Goal: Task Accomplishment & Management: Use online tool/utility

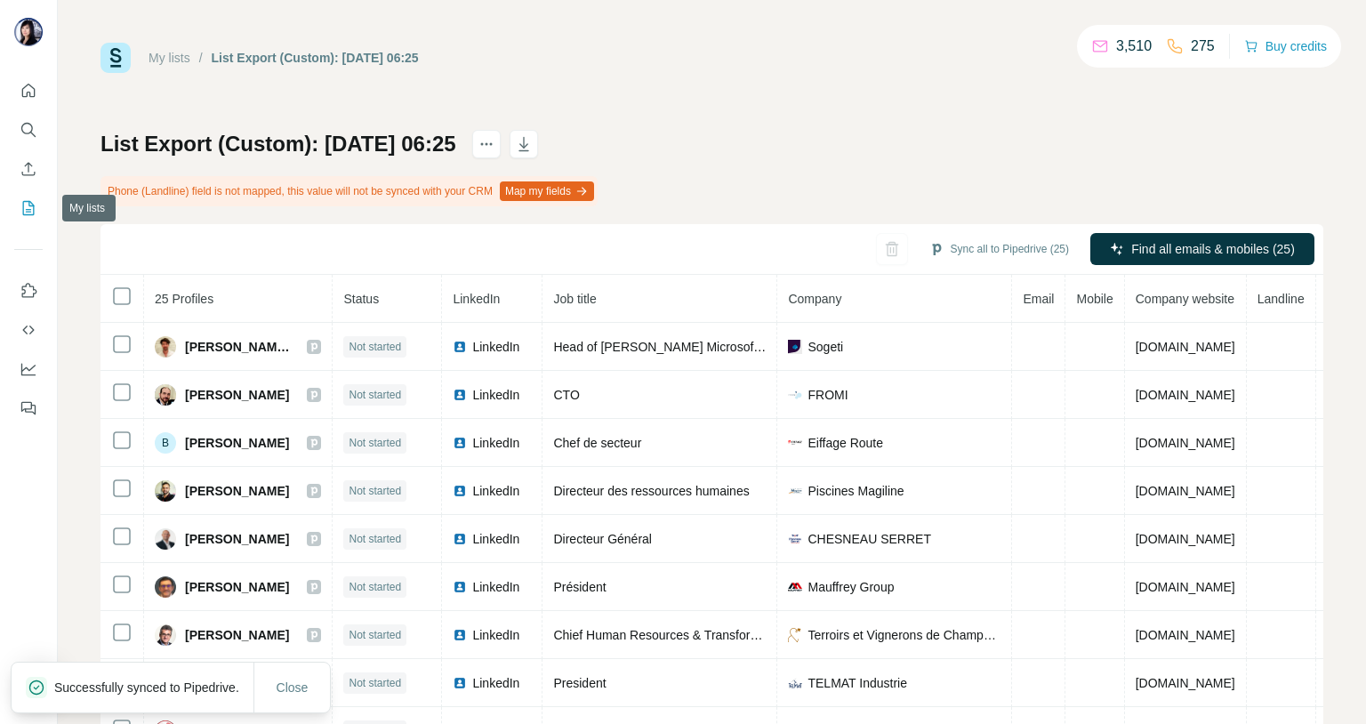
click at [27, 211] on icon "My lists" at bounding box center [29, 208] width 18 height 18
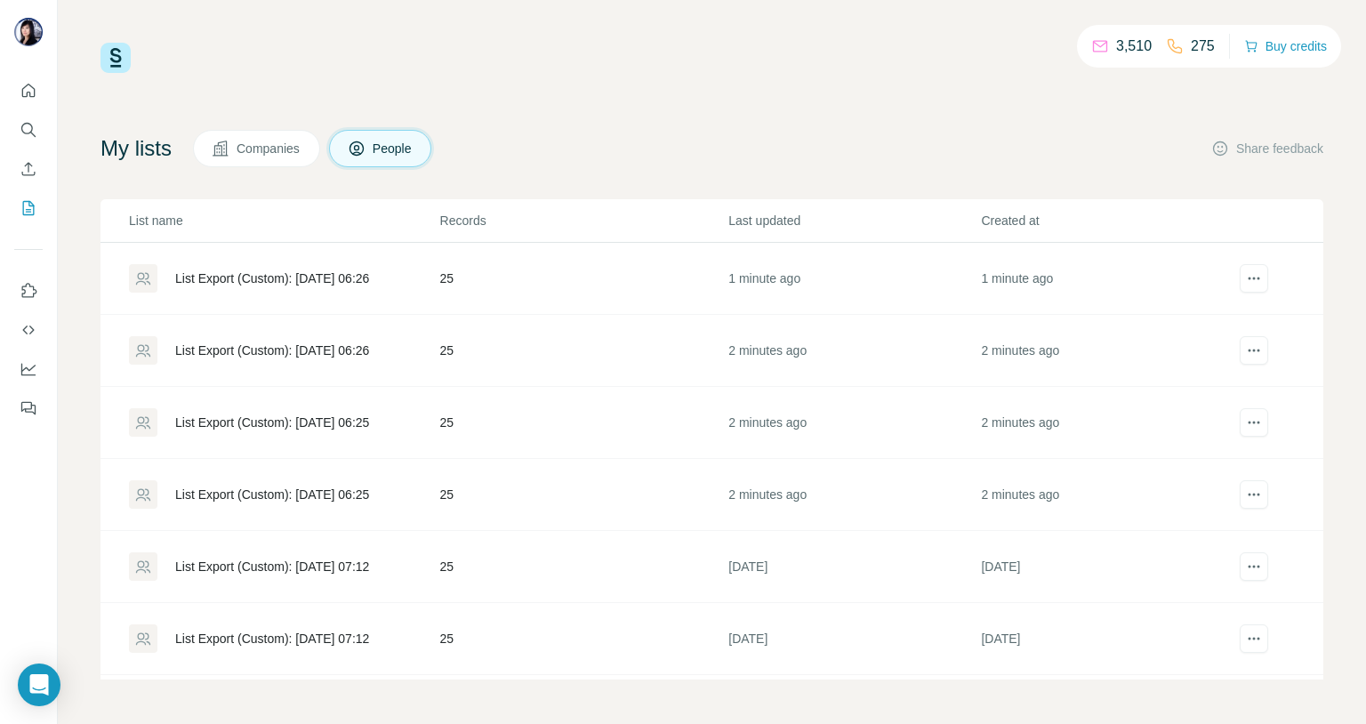
click at [289, 568] on div "List Export (Custom): [DATE] 07:12" at bounding box center [272, 567] width 194 height 18
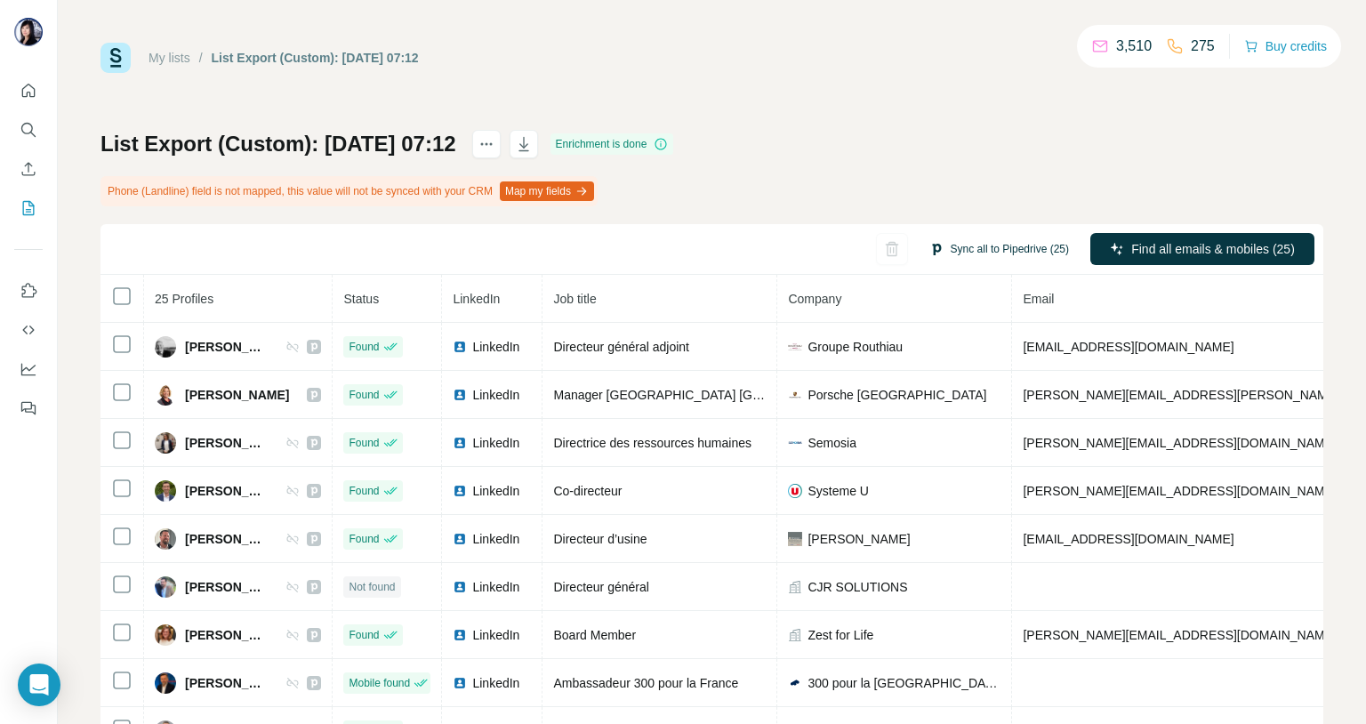
click at [1031, 241] on button "Sync all to Pipedrive (25)" at bounding box center [999, 249] width 165 height 27
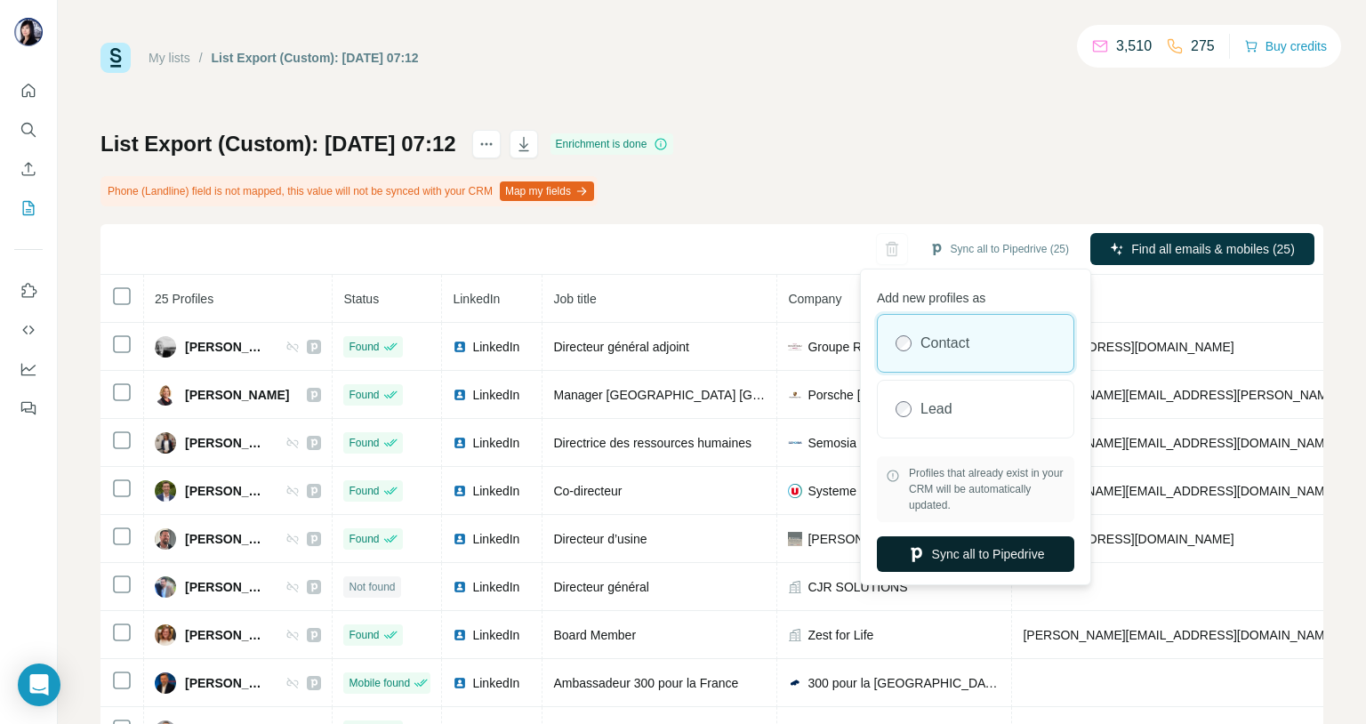
click at [975, 551] on button "Sync all to Pipedrive" at bounding box center [975, 554] width 197 height 36
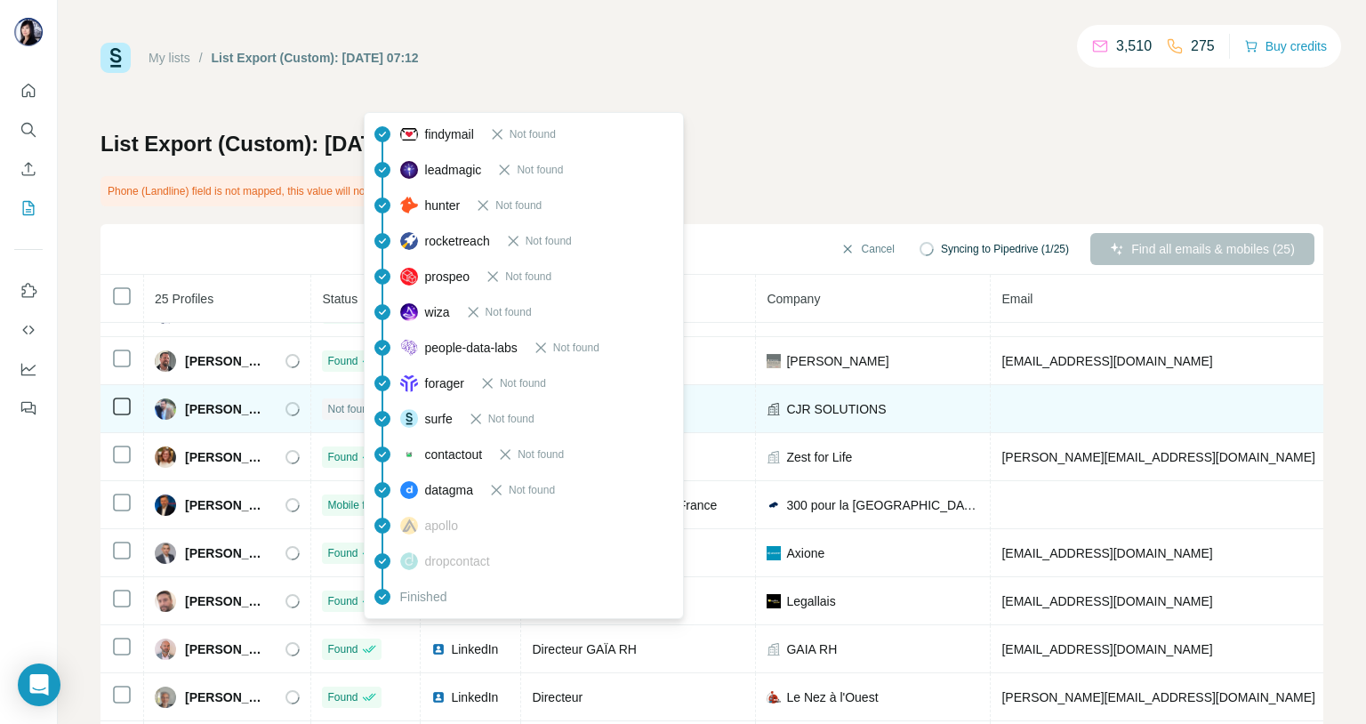
scroll to position [181, 0]
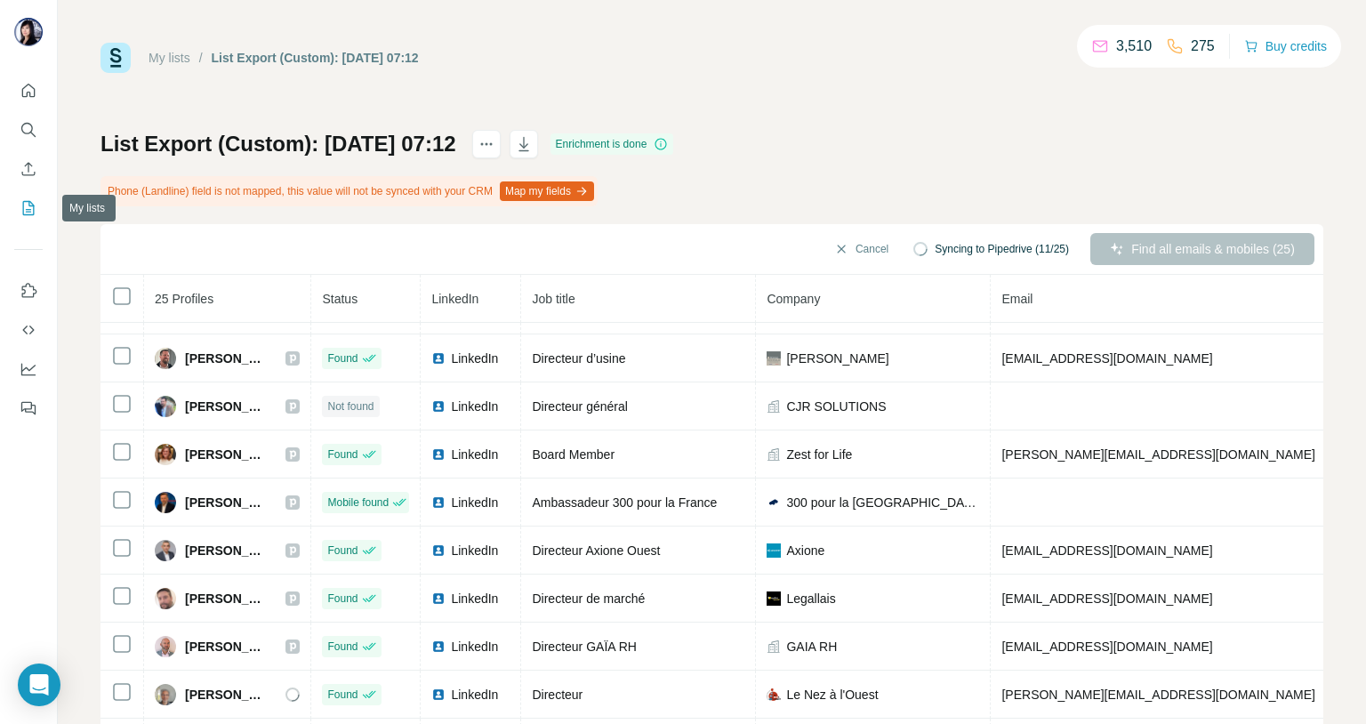
click at [30, 210] on icon "My lists" at bounding box center [30, 207] width 9 height 12
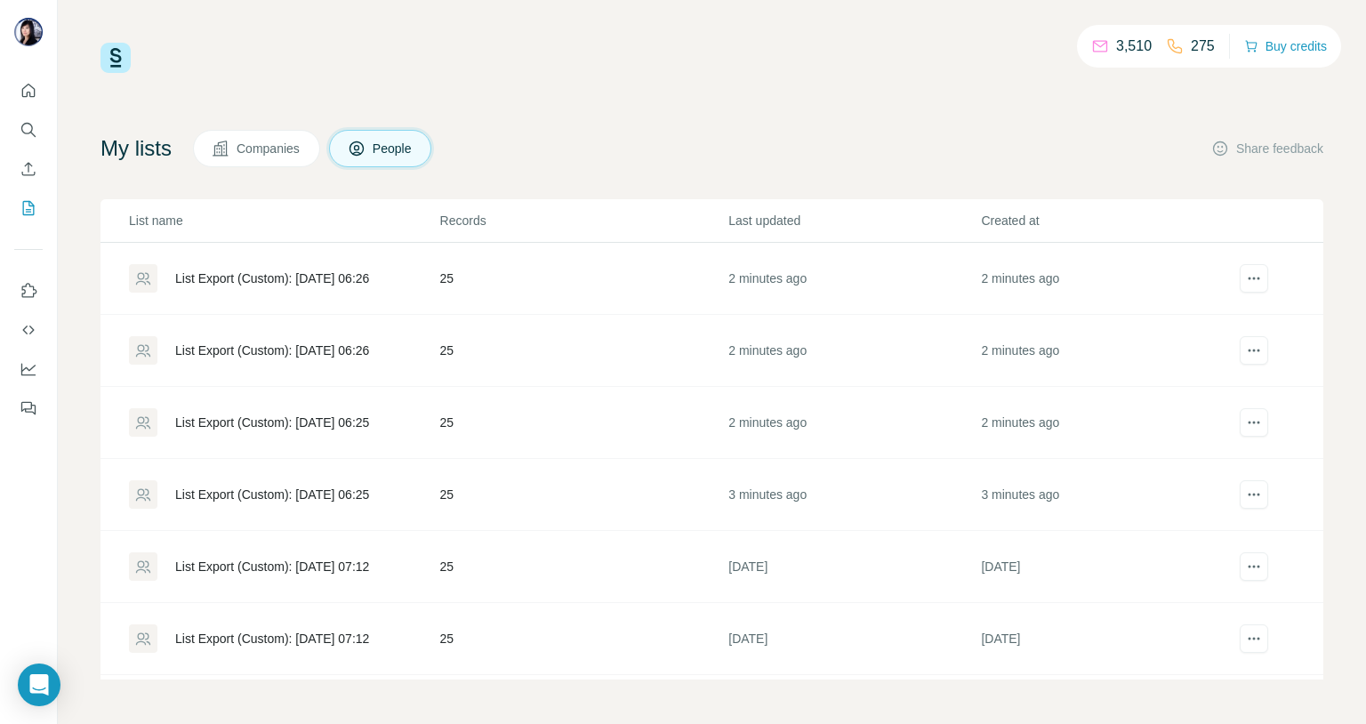
click at [204, 631] on div "List Export (Custom): [DATE] 07:12" at bounding box center [272, 639] width 194 height 18
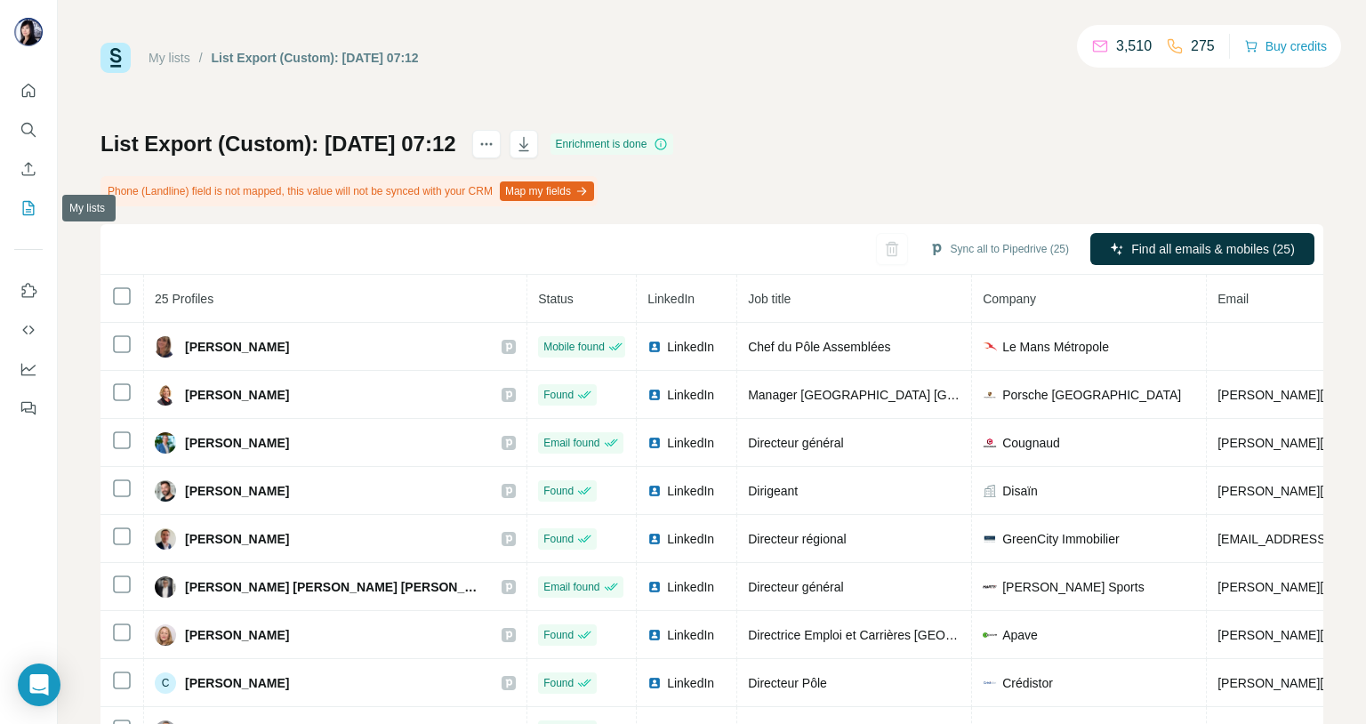
click at [20, 199] on icon "My lists" at bounding box center [29, 208] width 18 height 18
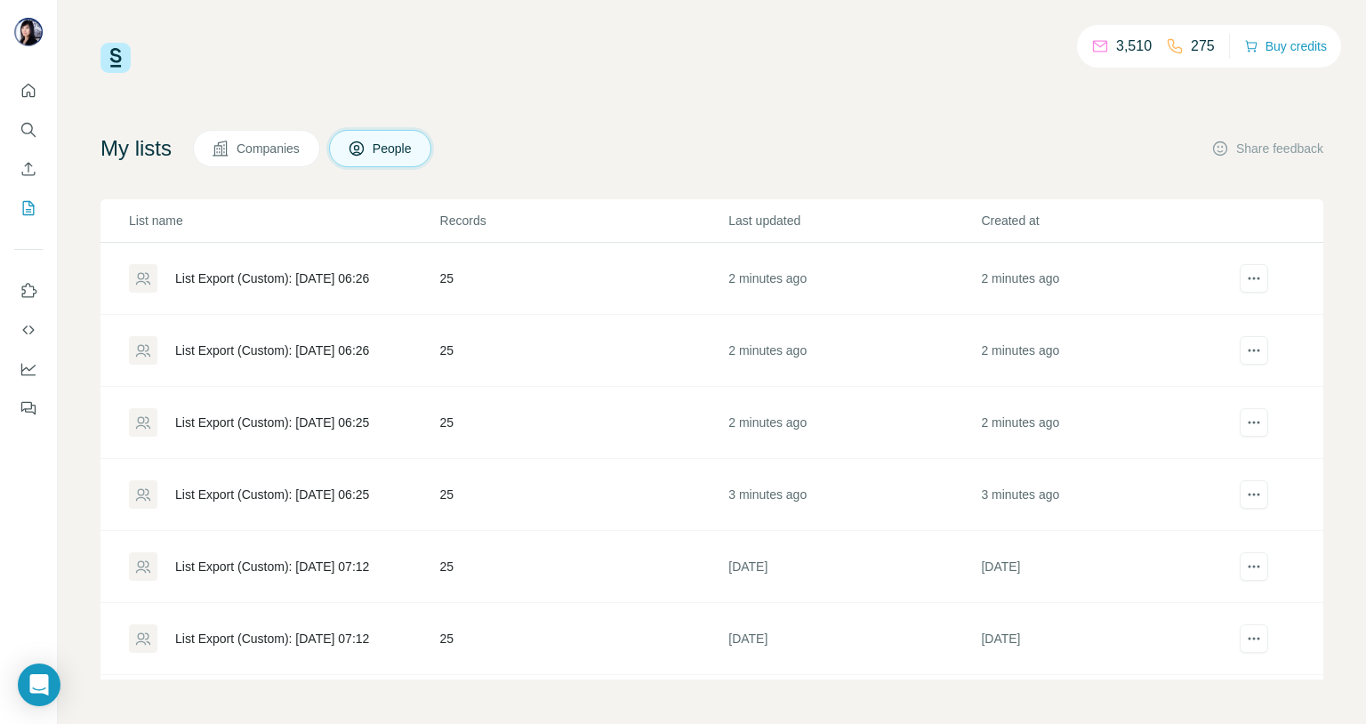
click at [227, 566] on div "List Export (Custom): [DATE] 07:12" at bounding box center [272, 567] width 194 height 18
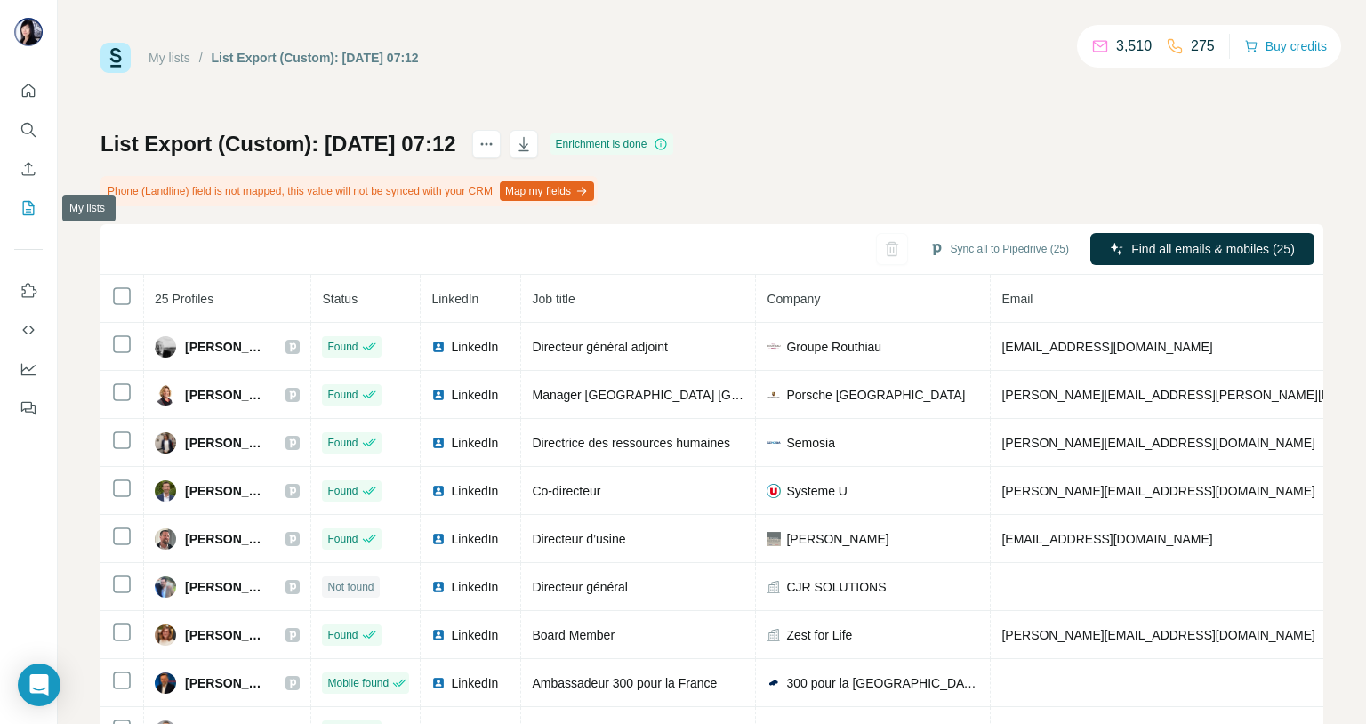
click at [30, 208] on icon "My lists" at bounding box center [29, 208] width 18 height 18
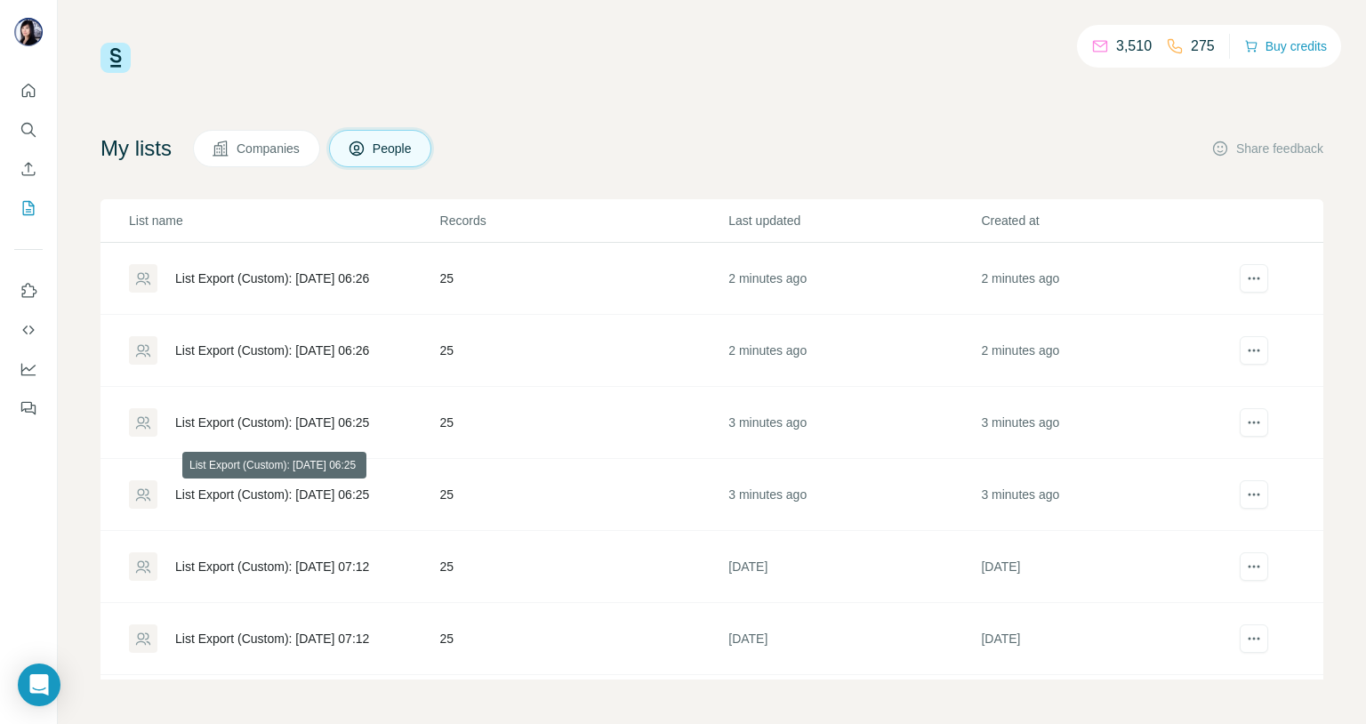
click at [279, 491] on div "List Export (Custom): [DATE] 06:25" at bounding box center [272, 495] width 194 height 18
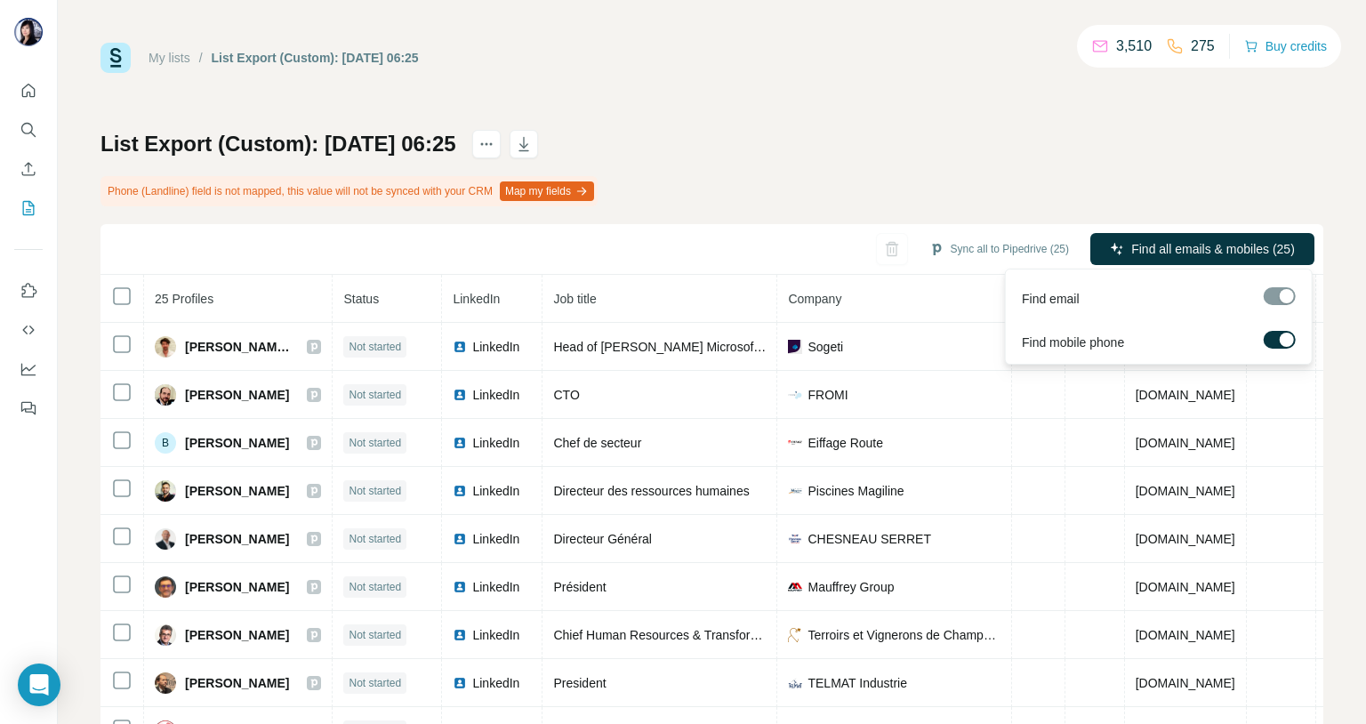
click at [1281, 338] on div at bounding box center [1287, 340] width 14 height 14
click at [1216, 250] on span "Find all emails (25)" at bounding box center [1243, 249] width 105 height 18
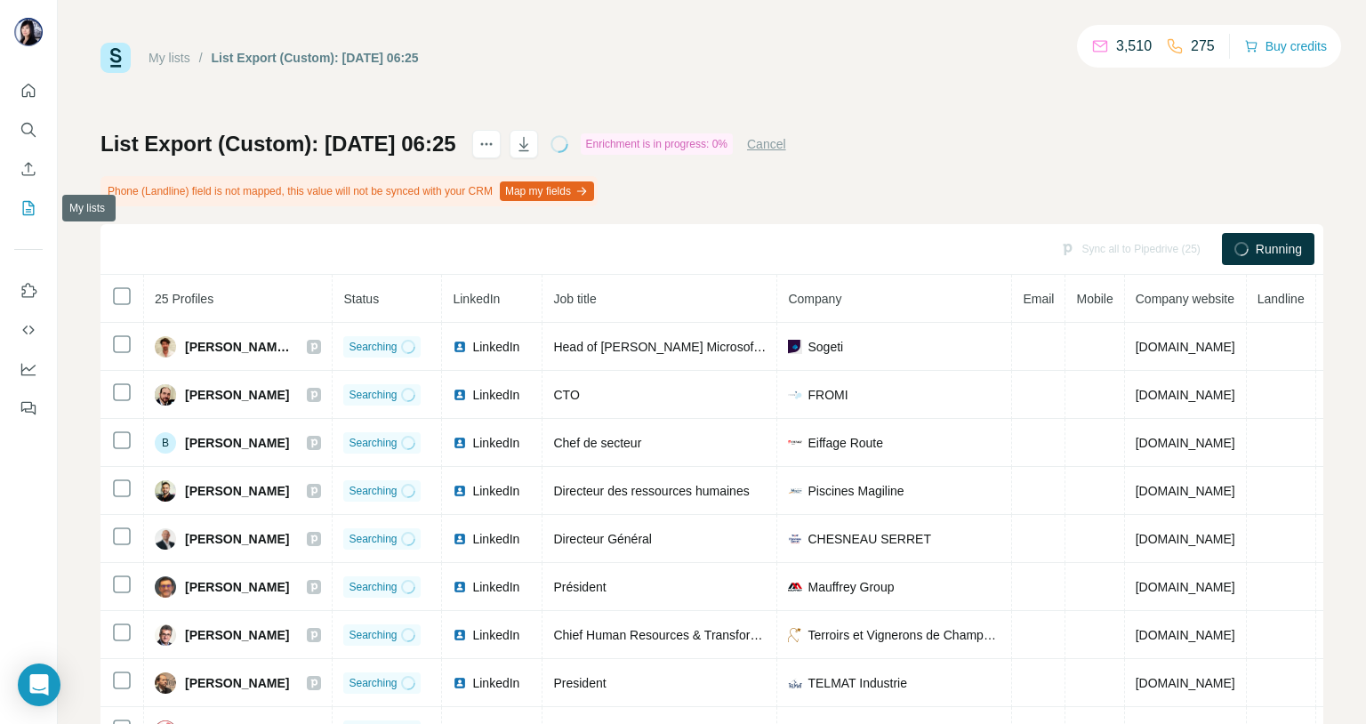
click at [28, 209] on icon "My lists" at bounding box center [30, 207] width 9 height 12
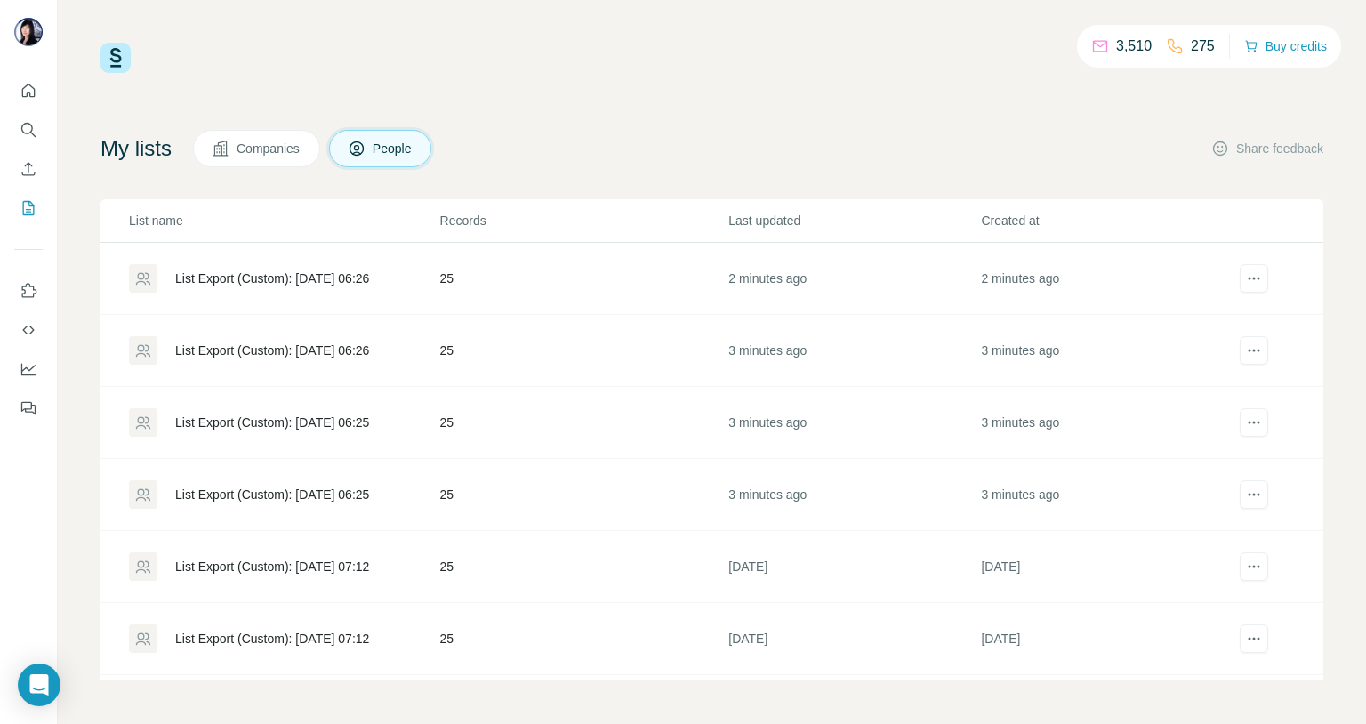
click at [268, 416] on div "List Export (Custom): [DATE] 06:25" at bounding box center [272, 423] width 194 height 18
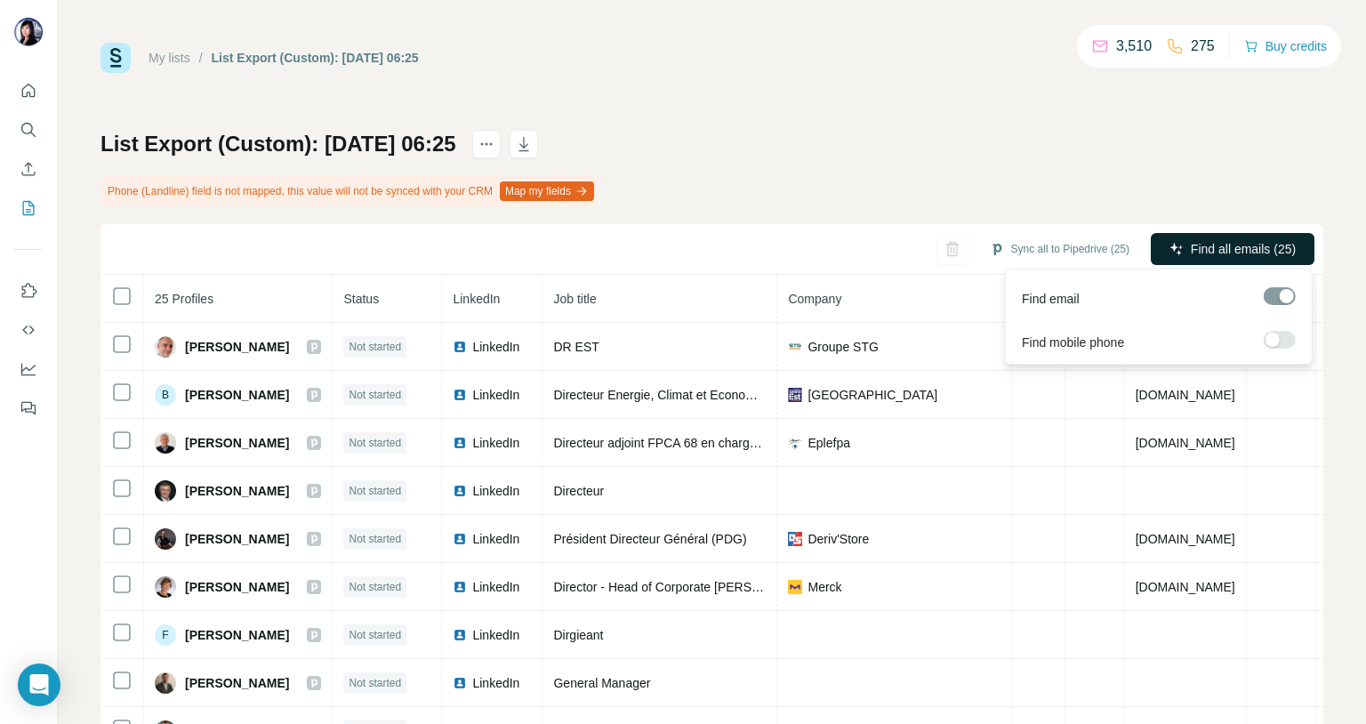
click at [1228, 242] on span "Find all emails (25)" at bounding box center [1243, 249] width 105 height 18
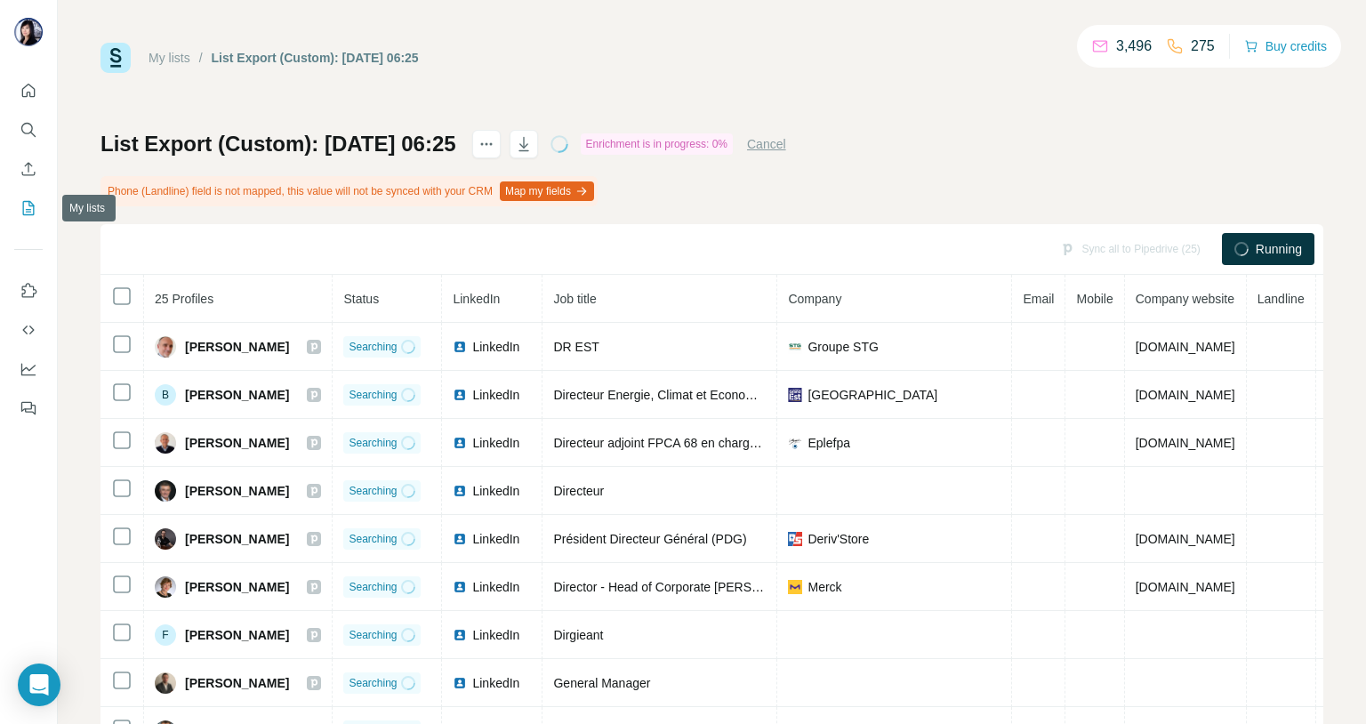
click at [31, 200] on icon "My lists" at bounding box center [29, 208] width 18 height 18
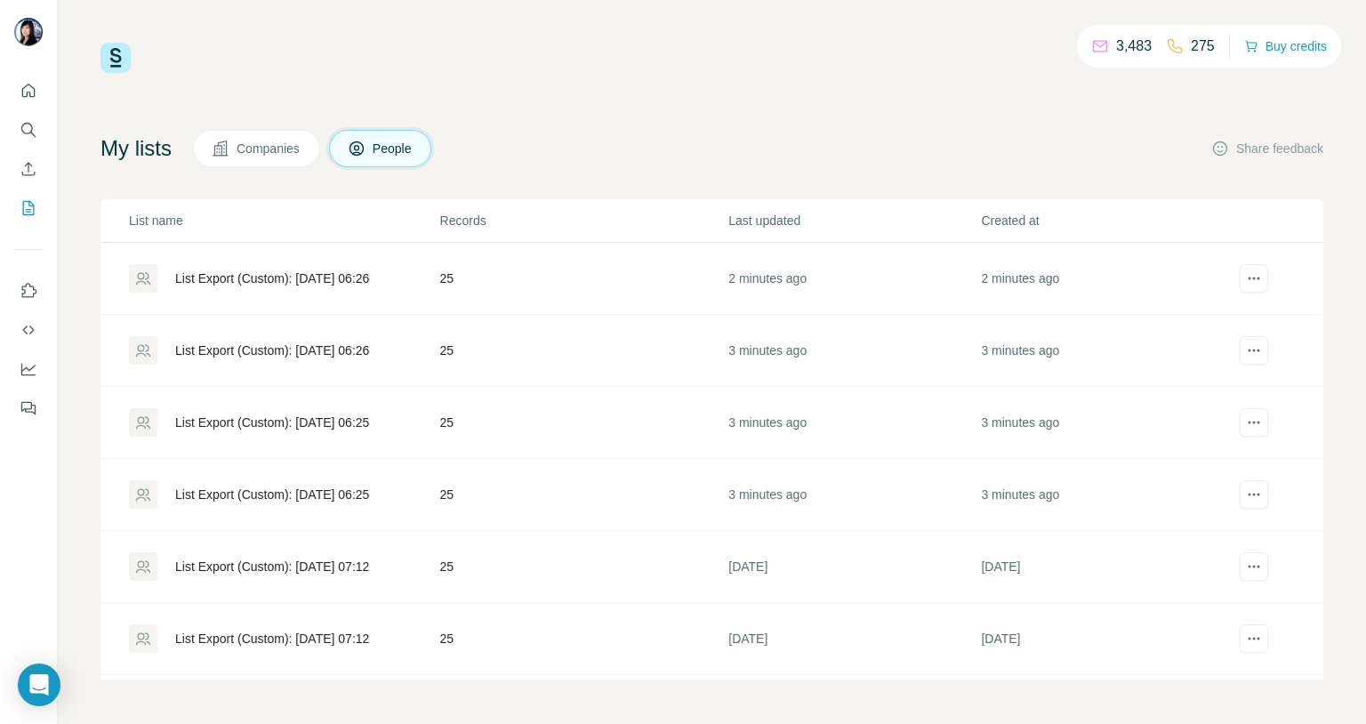
click at [281, 341] on div "List Export (Custom): [DATE] 06:26" at bounding box center [272, 350] width 194 height 18
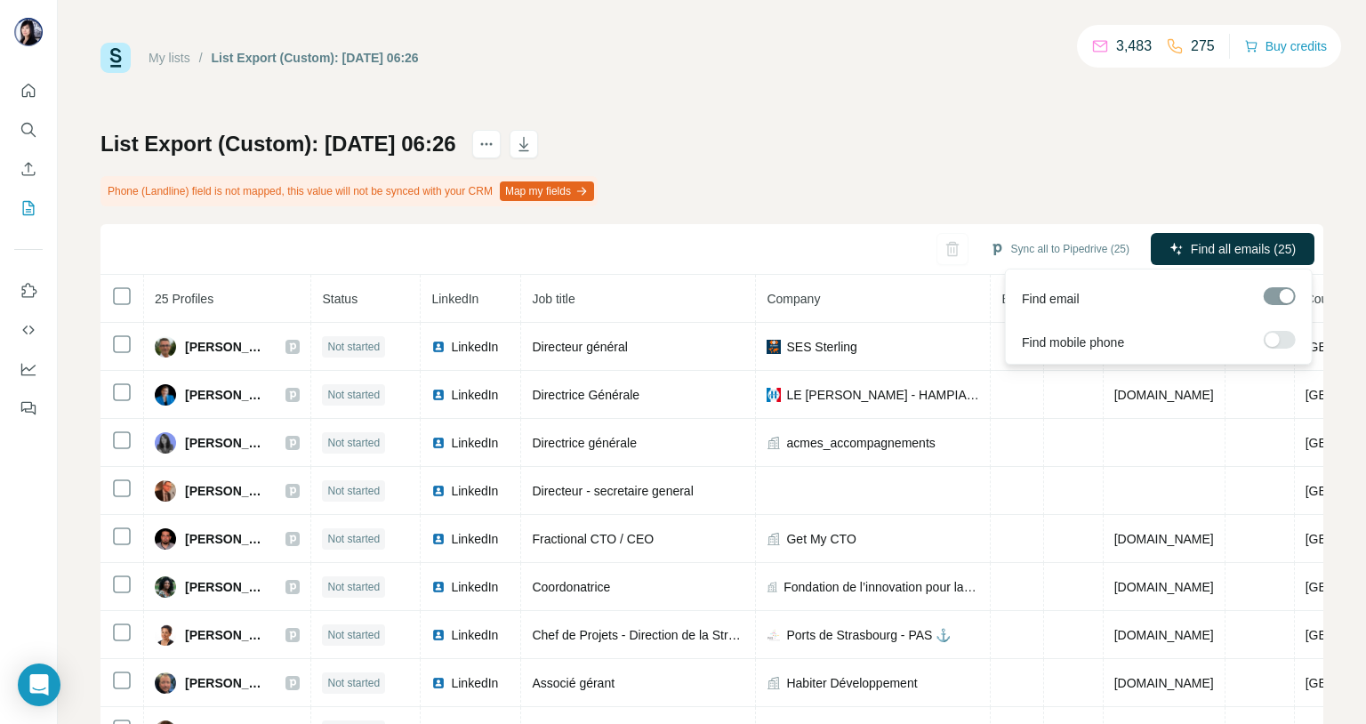
click at [1225, 254] on span "Find all emails (25)" at bounding box center [1243, 249] width 105 height 18
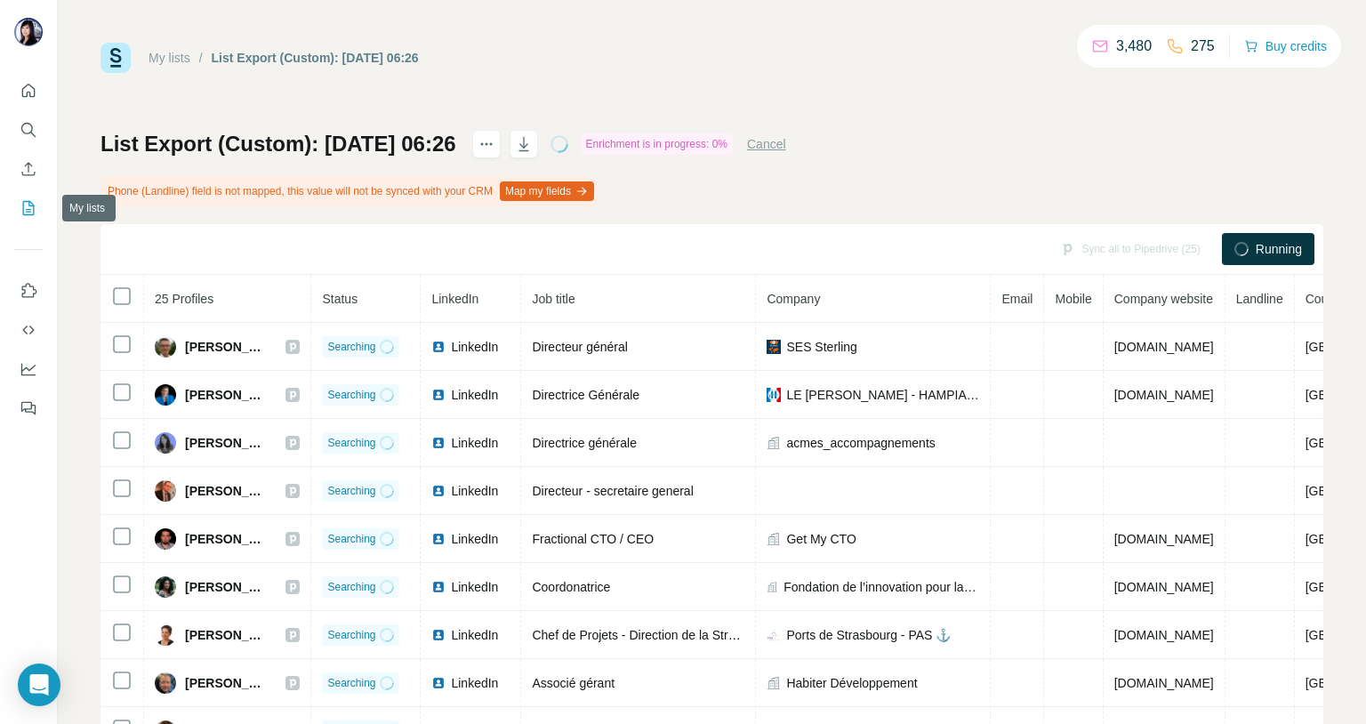
click at [29, 208] on icon "My lists" at bounding box center [29, 208] width 18 height 18
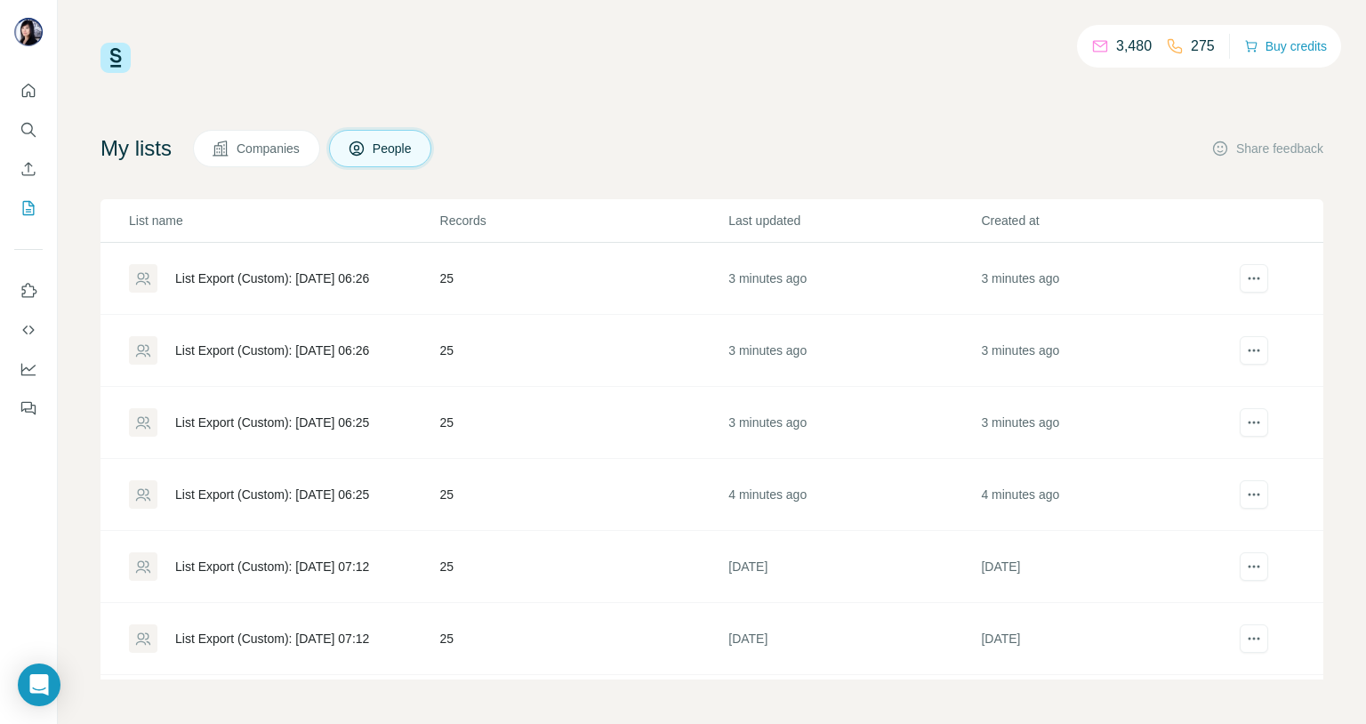
click at [282, 280] on div "List Export (Custom): [DATE] 06:26" at bounding box center [272, 278] width 194 height 18
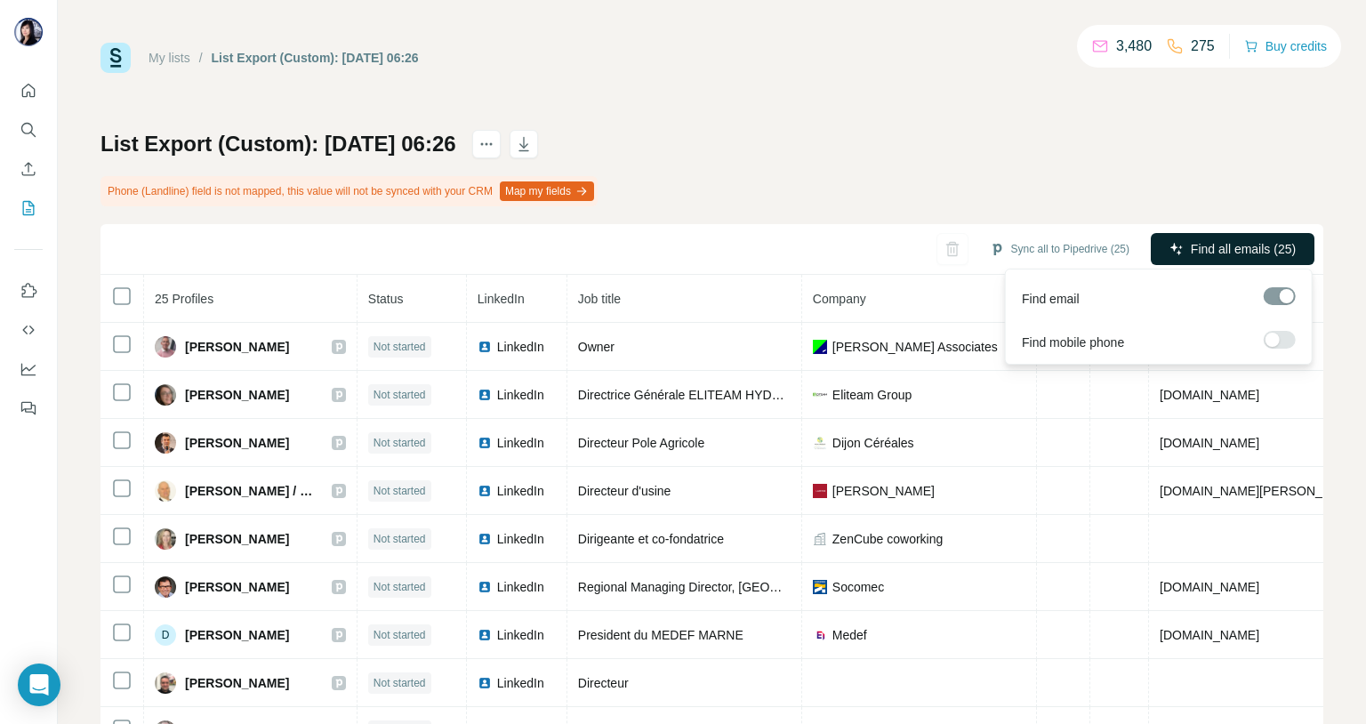
click at [1200, 249] on span "Find all emails (25)" at bounding box center [1243, 249] width 105 height 18
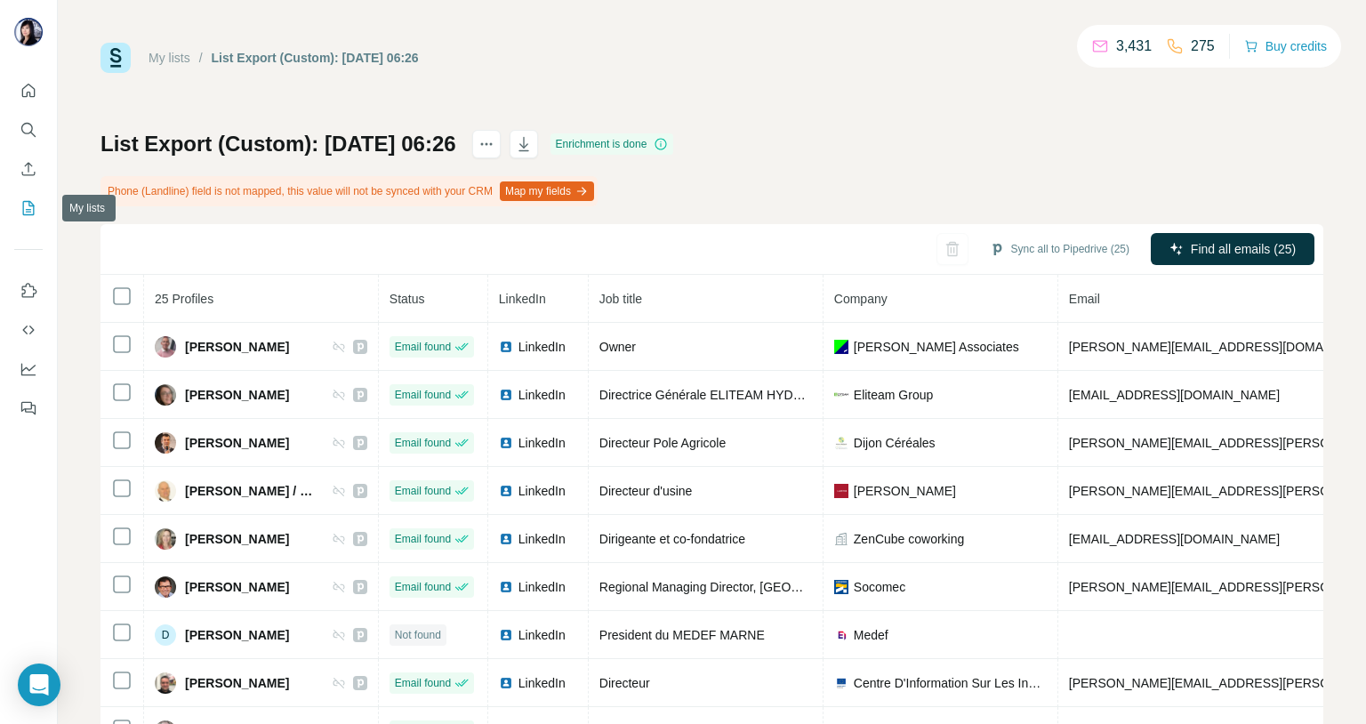
click at [27, 206] on icon "My lists" at bounding box center [29, 208] width 18 height 18
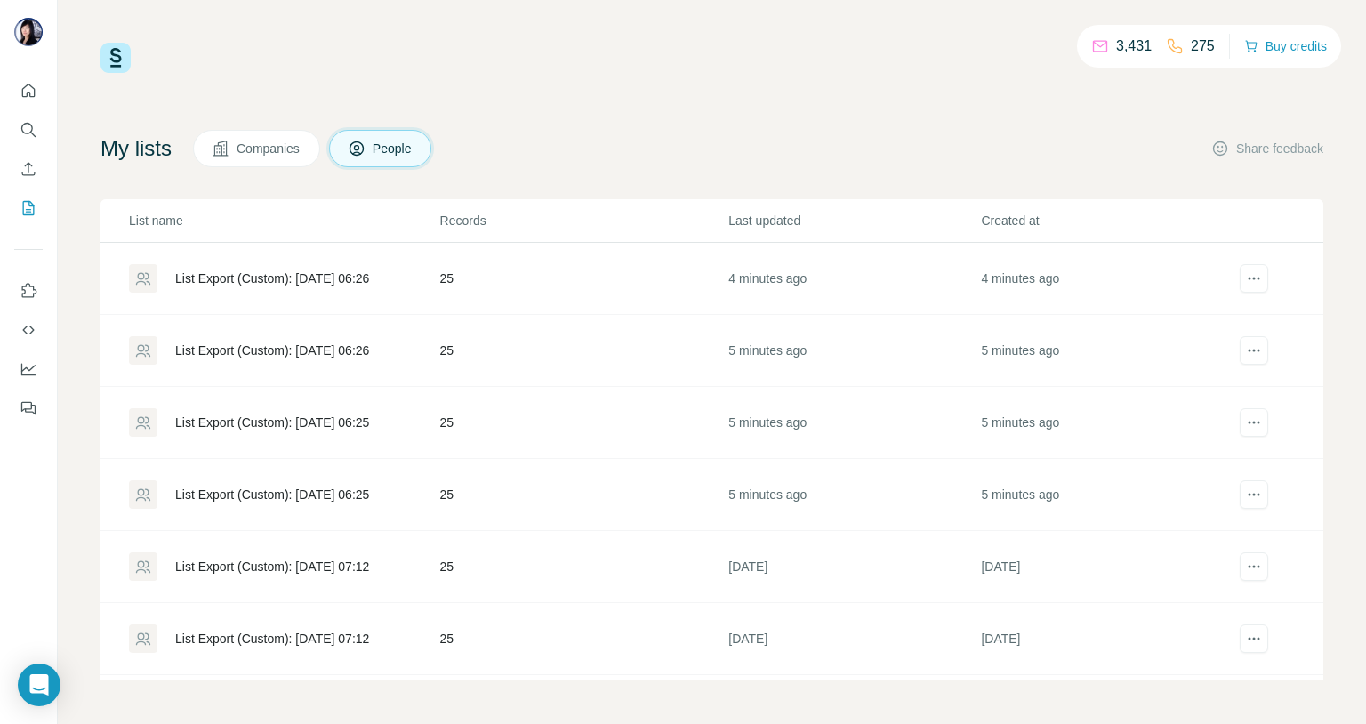
click at [236, 498] on div "List Export (Custom): [DATE] 06:25" at bounding box center [272, 495] width 194 height 18
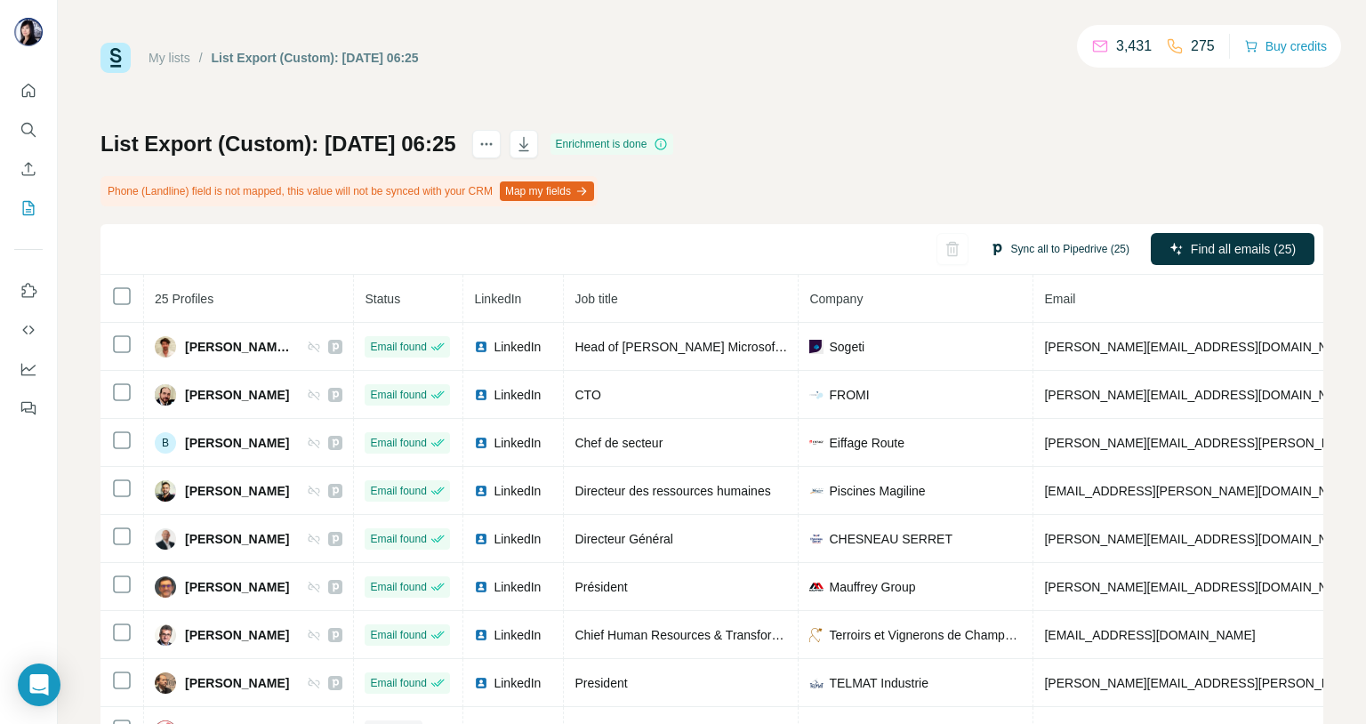
click at [1080, 246] on button "Sync all to Pipedrive (25)" at bounding box center [1059, 249] width 165 height 27
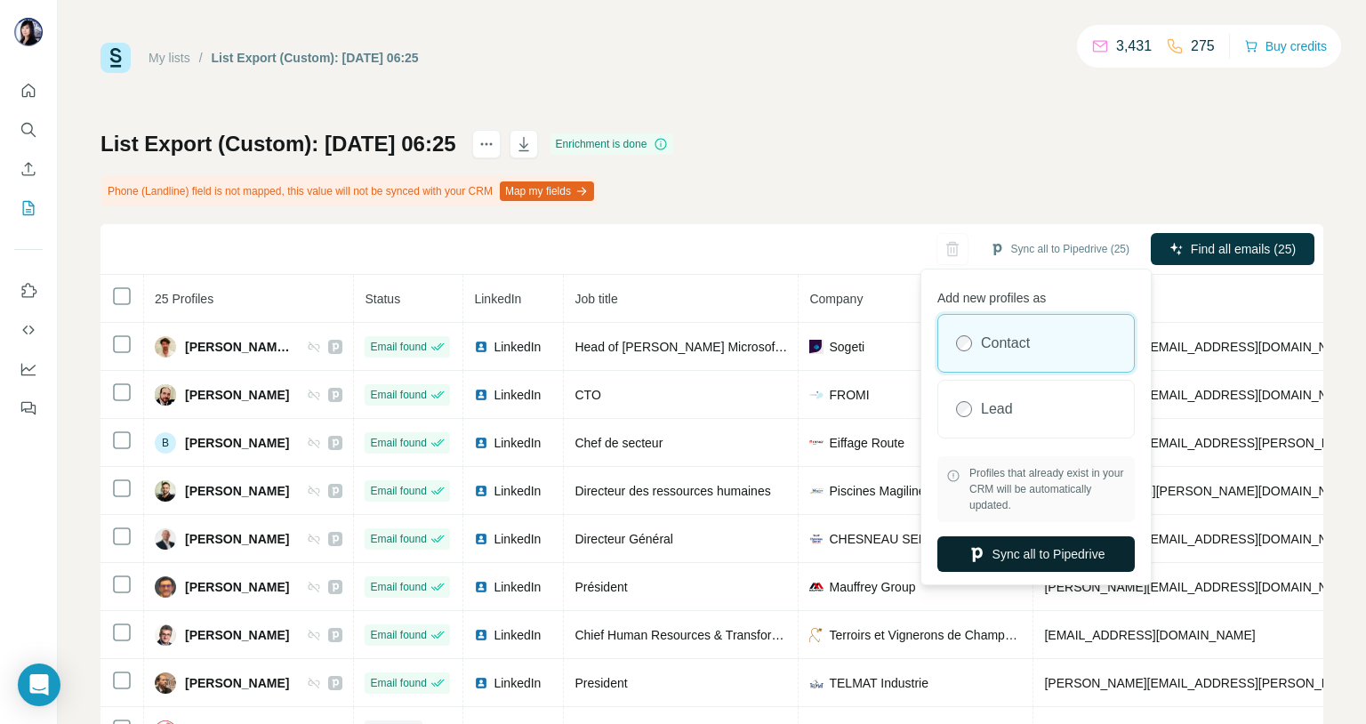
click at [1012, 560] on button "Sync all to Pipedrive" at bounding box center [1035, 554] width 197 height 36
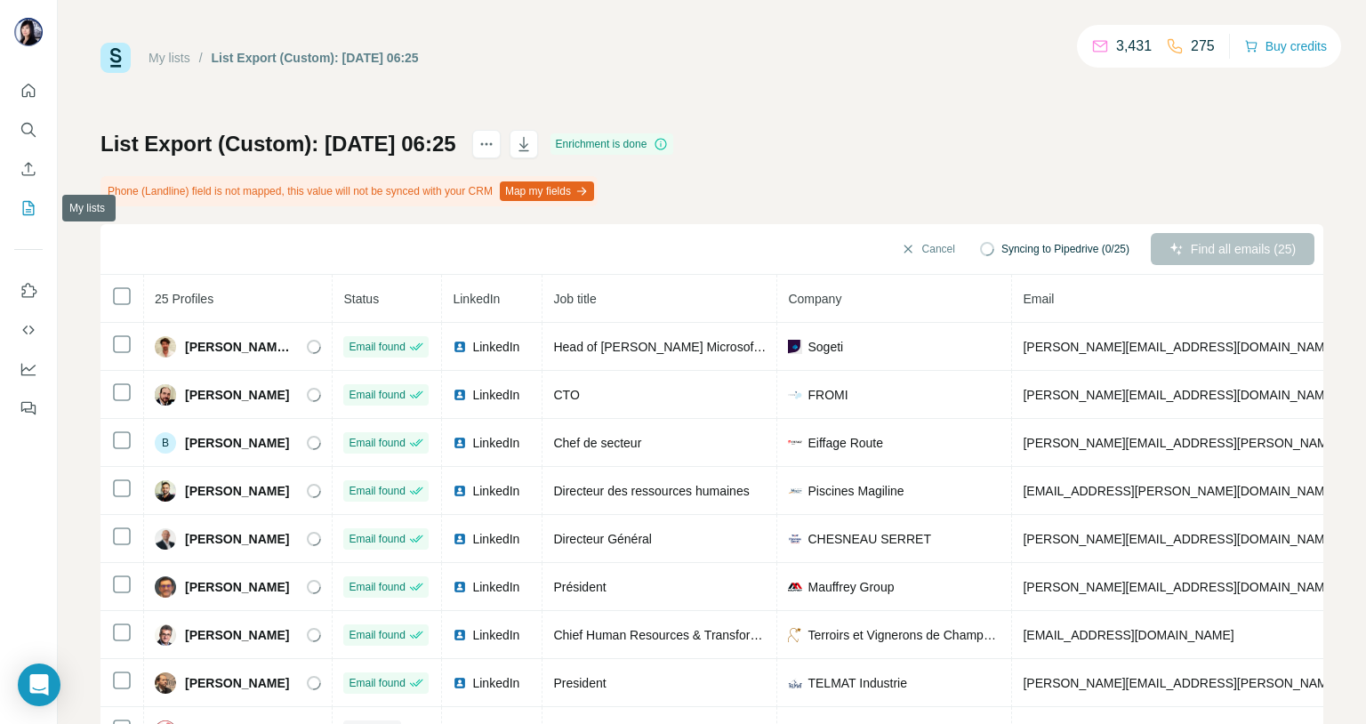
click at [30, 214] on icon "My lists" at bounding box center [29, 208] width 12 height 14
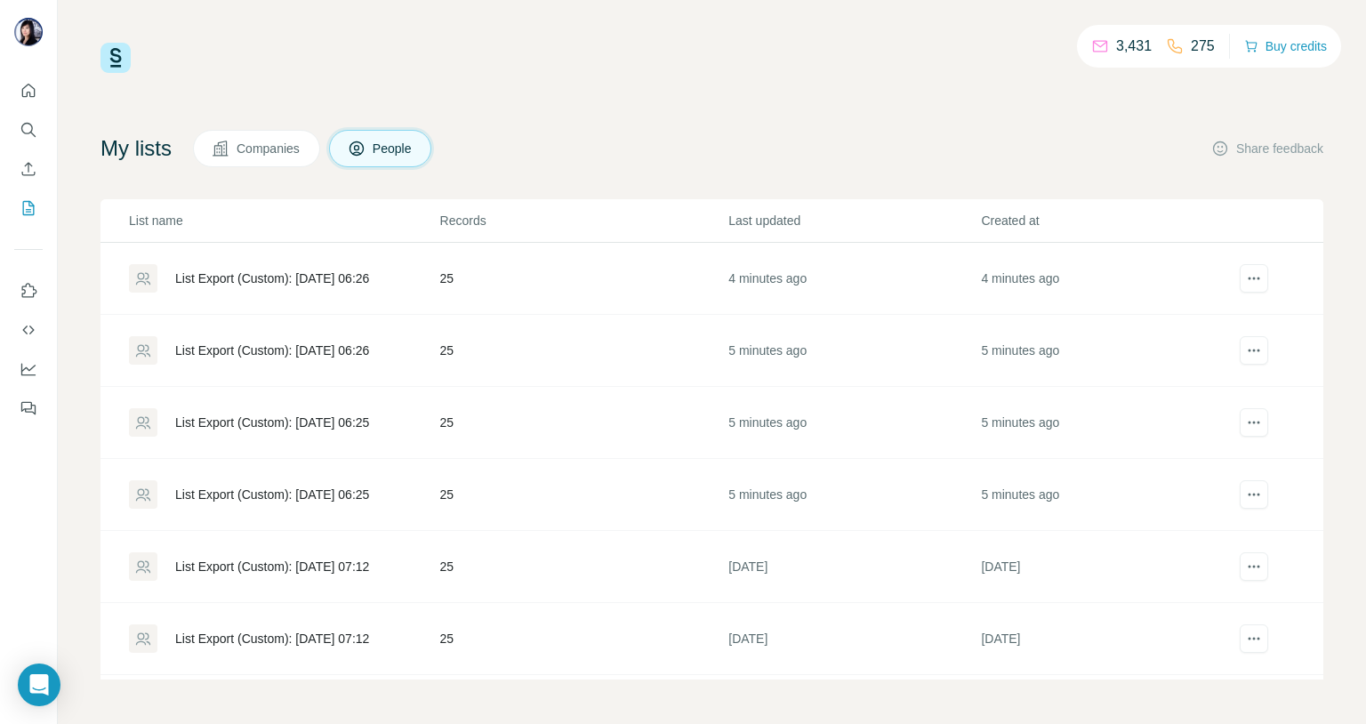
click at [256, 421] on div "List Export (Custom): [DATE] 06:25" at bounding box center [272, 423] width 194 height 18
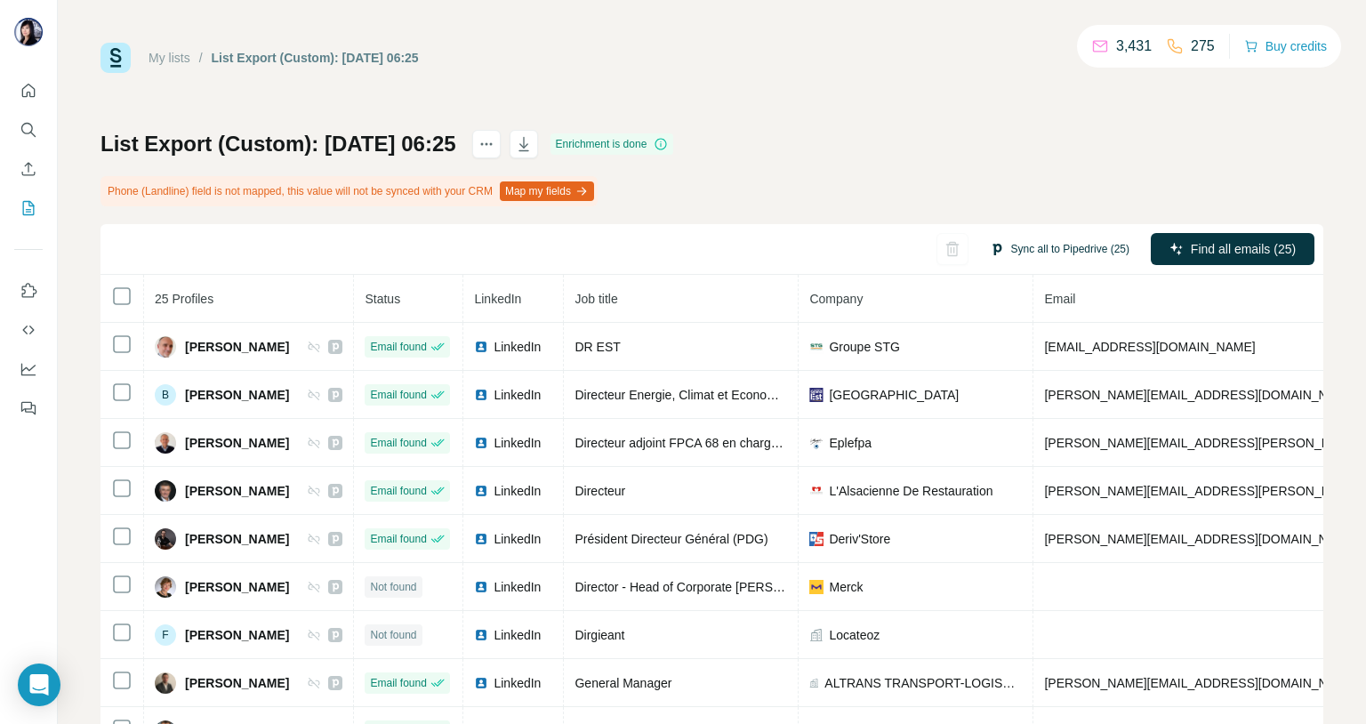
click at [1054, 245] on button "Sync all to Pipedrive (25)" at bounding box center [1059, 249] width 165 height 27
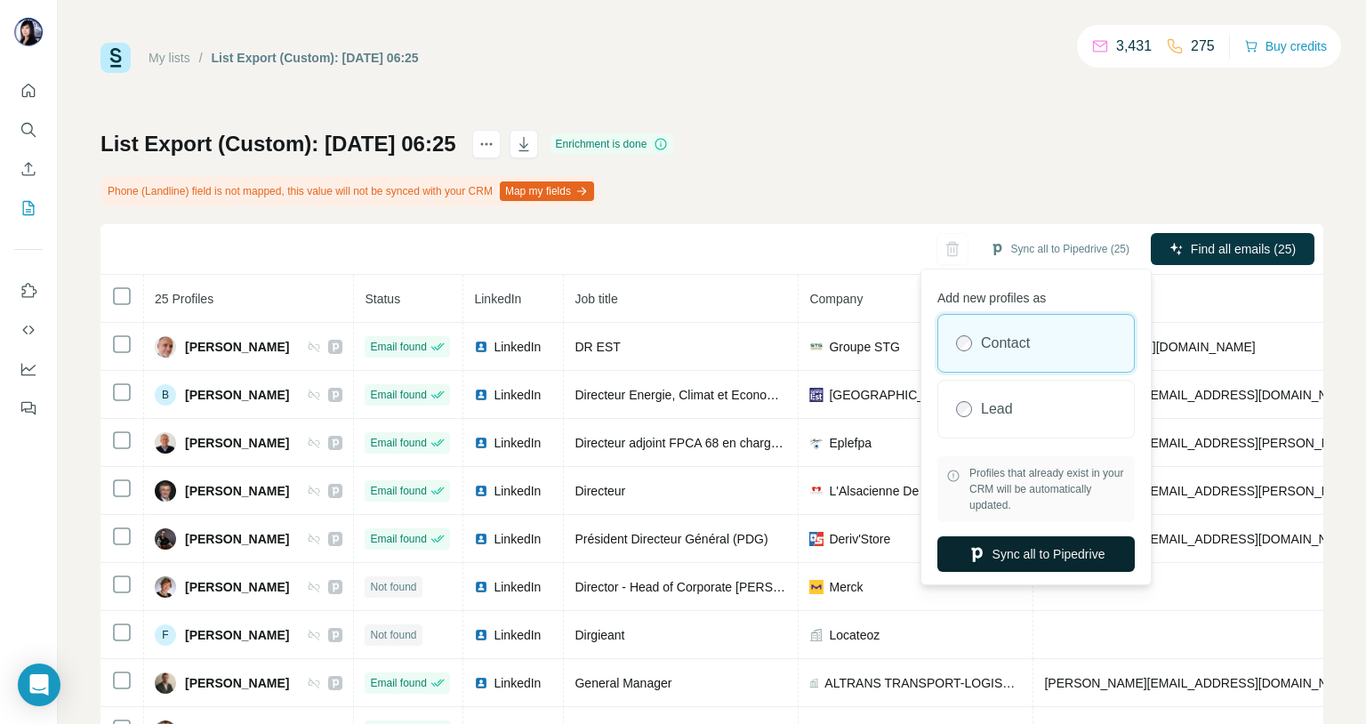
click at [990, 561] on button "Sync all to Pipedrive" at bounding box center [1035, 554] width 197 height 36
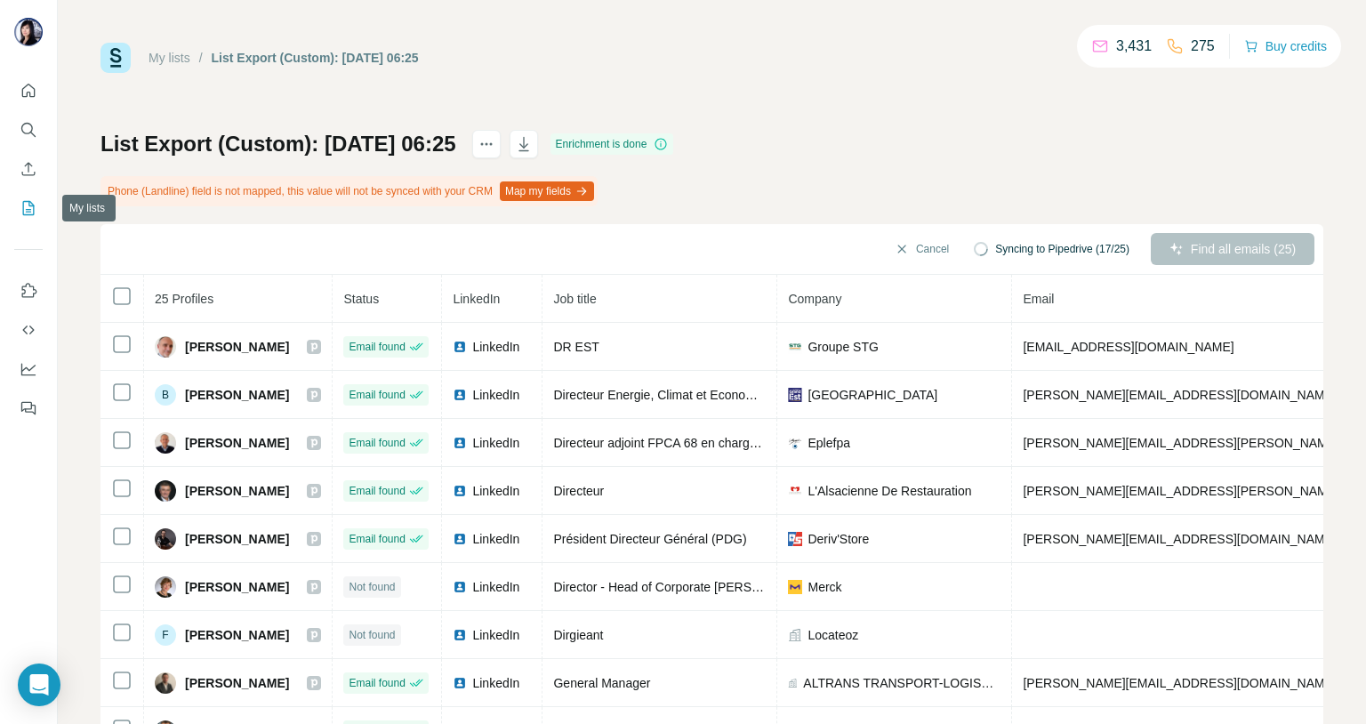
click at [32, 218] on button "My lists" at bounding box center [28, 208] width 28 height 32
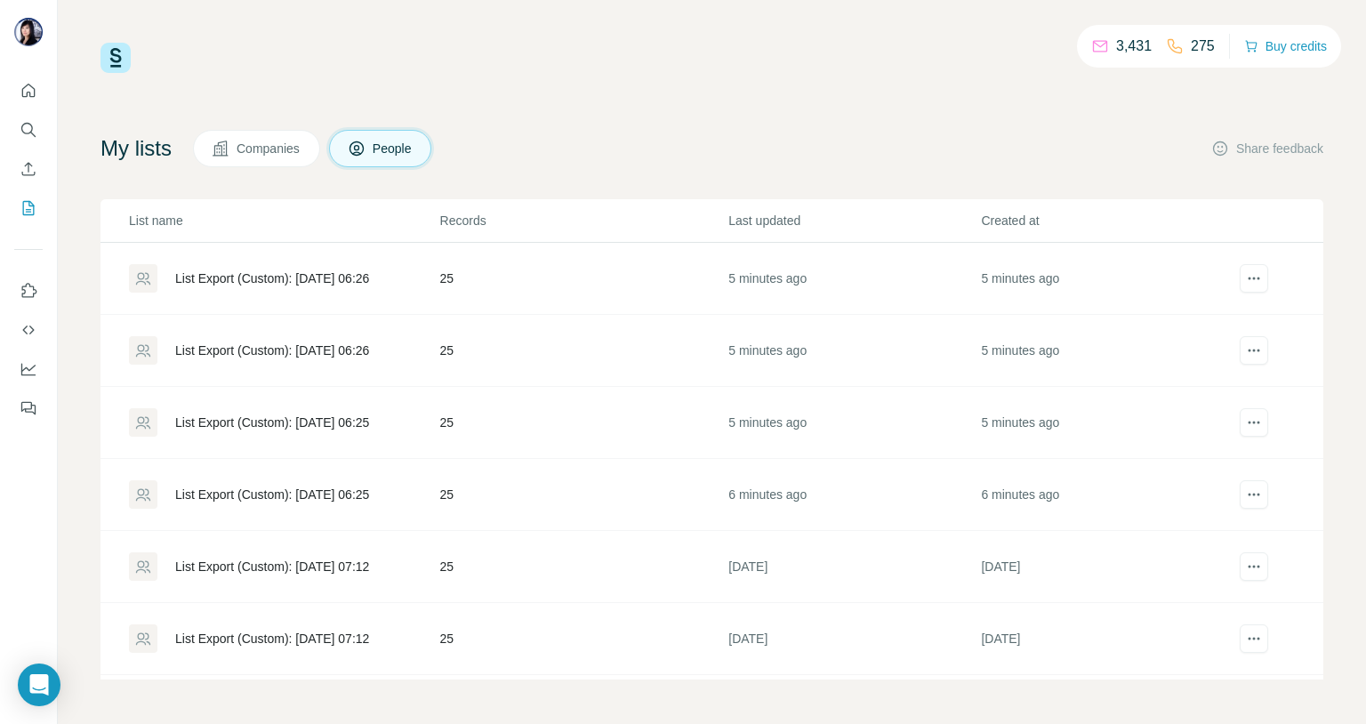
click at [269, 353] on div "List Export (Custom): [DATE] 06:26" at bounding box center [272, 350] width 194 height 18
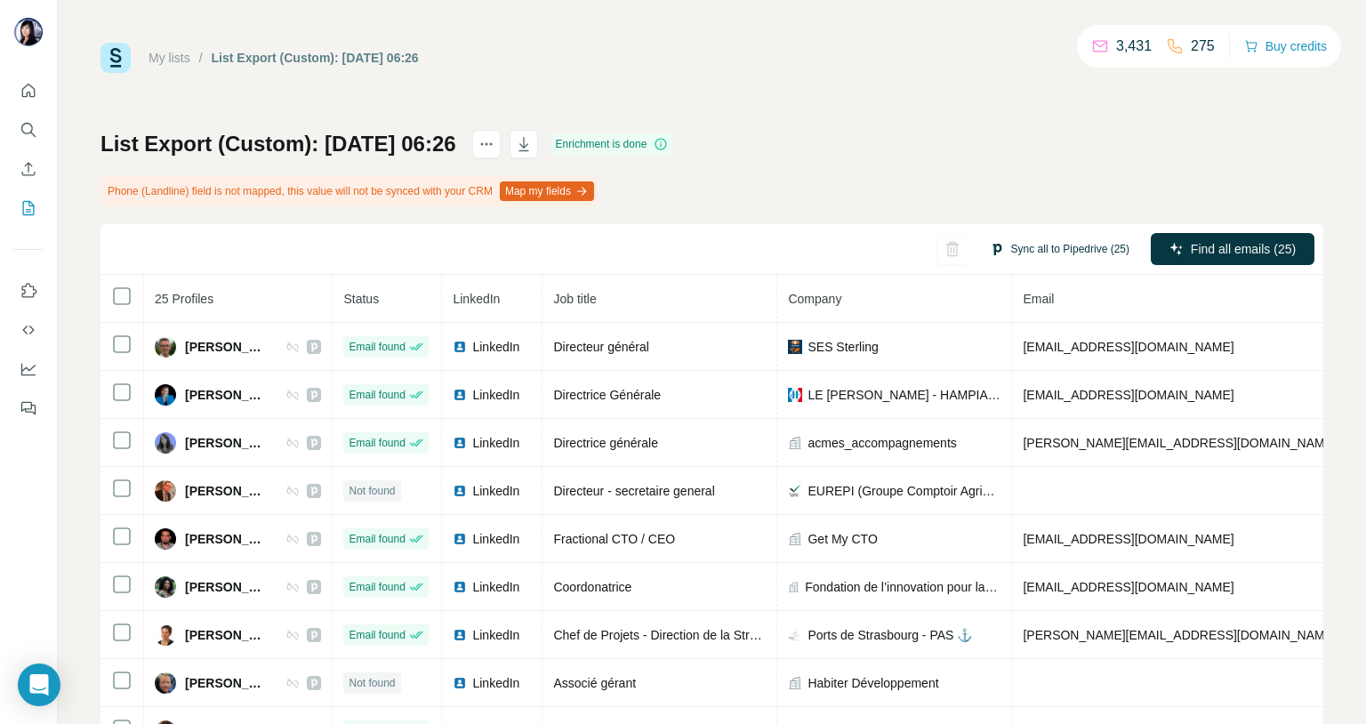
click at [1041, 242] on button "Sync all to Pipedrive (25)" at bounding box center [1059, 249] width 165 height 27
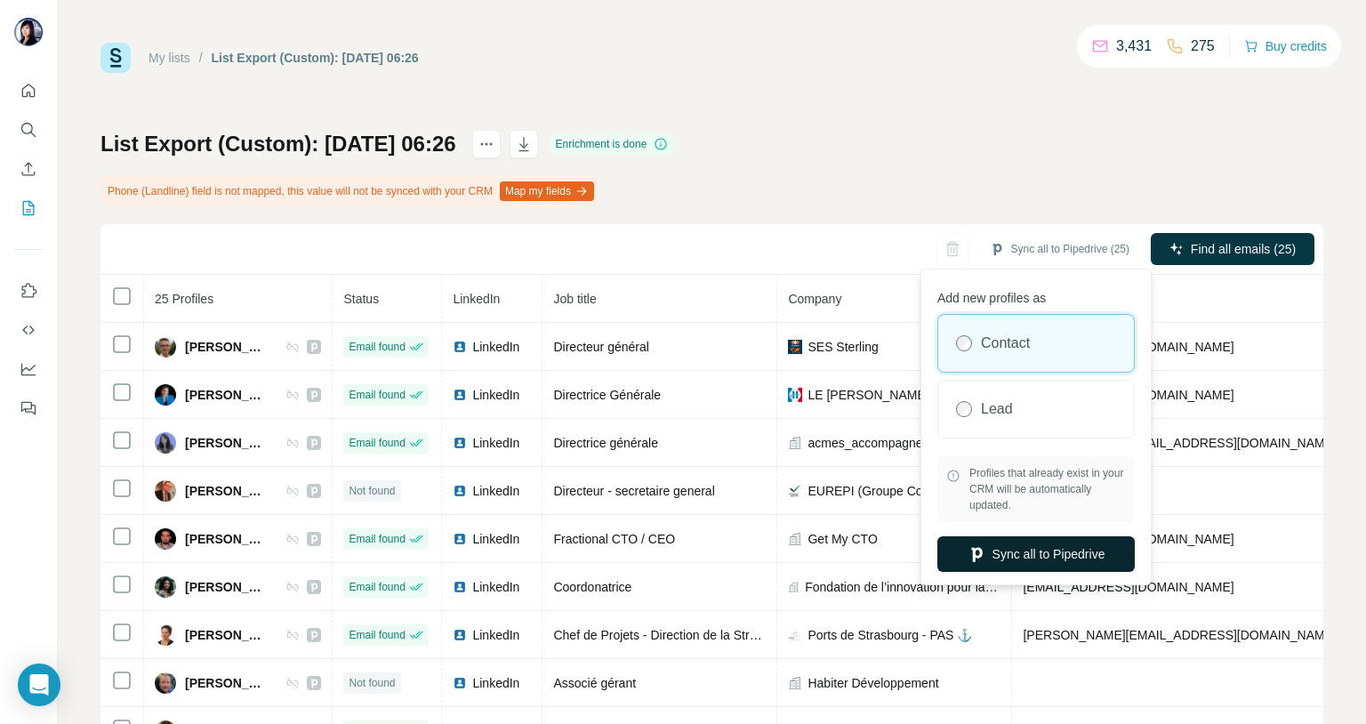
click at [987, 550] on button "Sync all to Pipedrive" at bounding box center [1035, 554] width 197 height 36
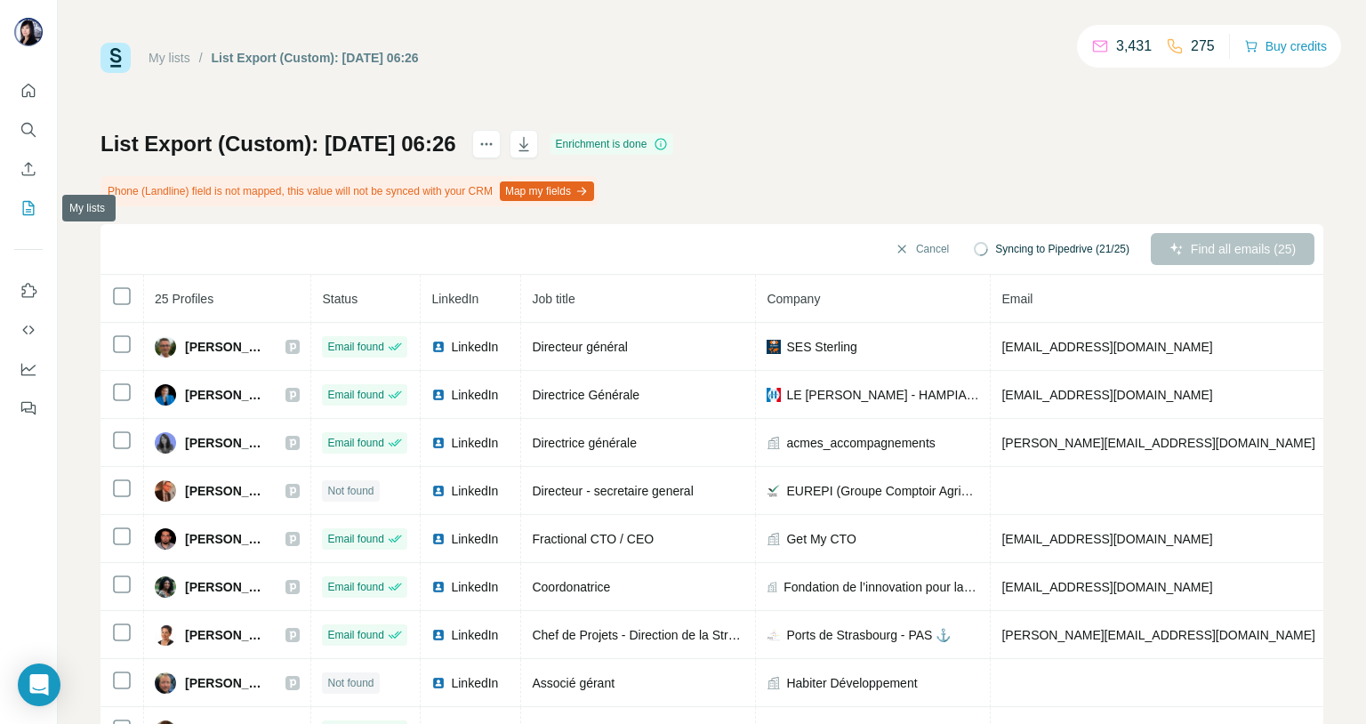
click at [28, 207] on icon "My lists" at bounding box center [29, 208] width 18 height 18
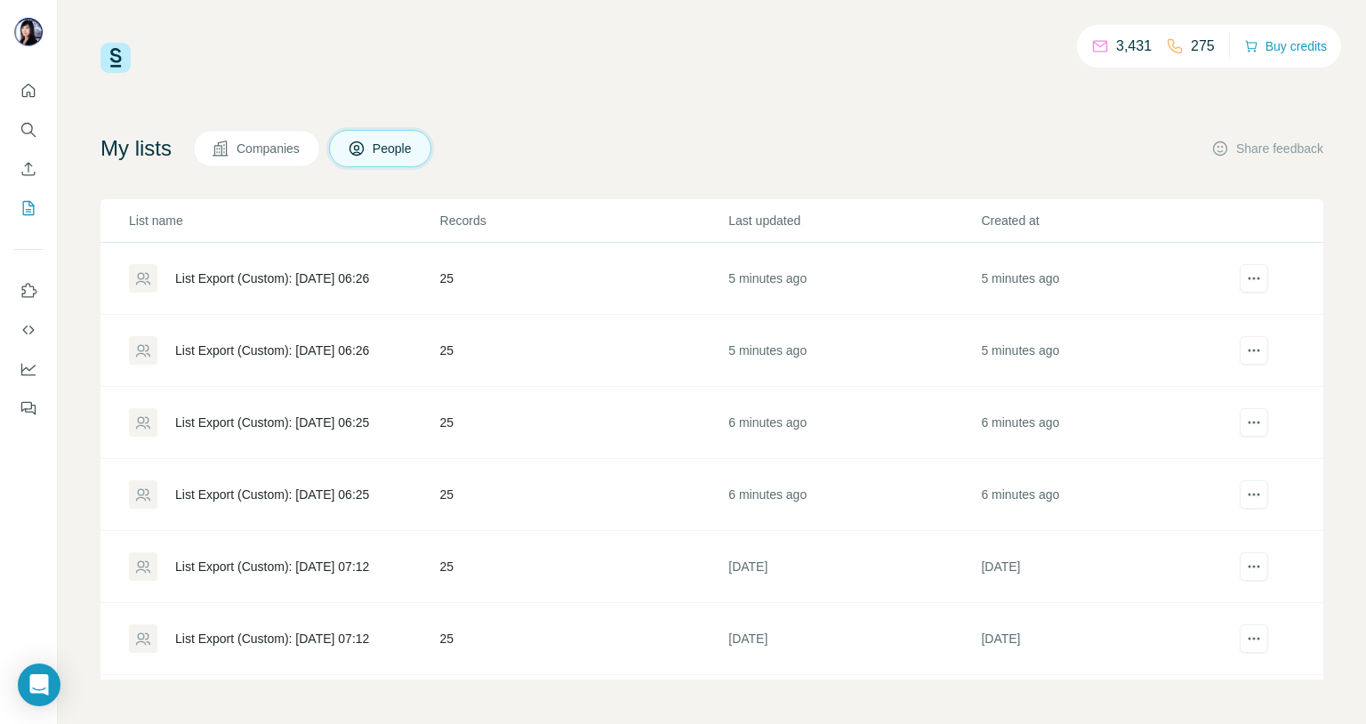
click at [315, 283] on div "List Export (Custom): [DATE] 06:26" at bounding box center [272, 278] width 194 height 18
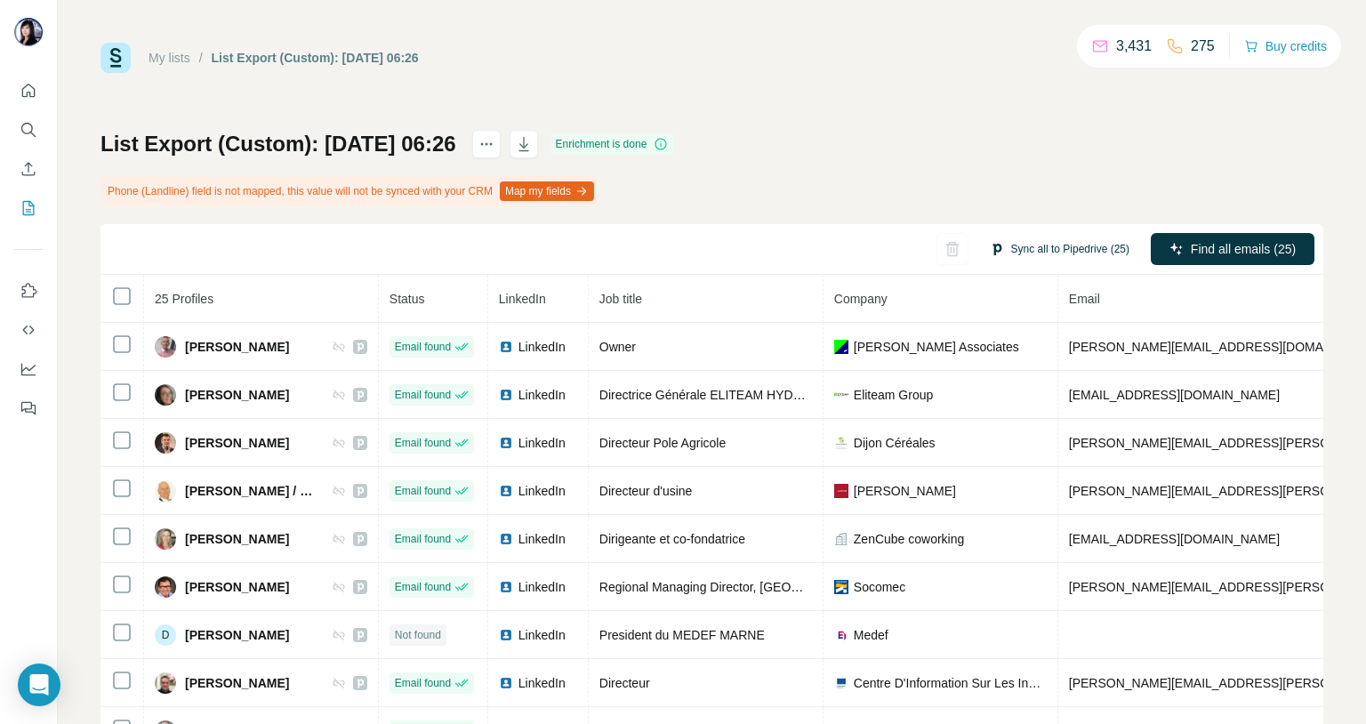
click at [1066, 245] on button "Sync all to Pipedrive (25)" at bounding box center [1059, 249] width 165 height 27
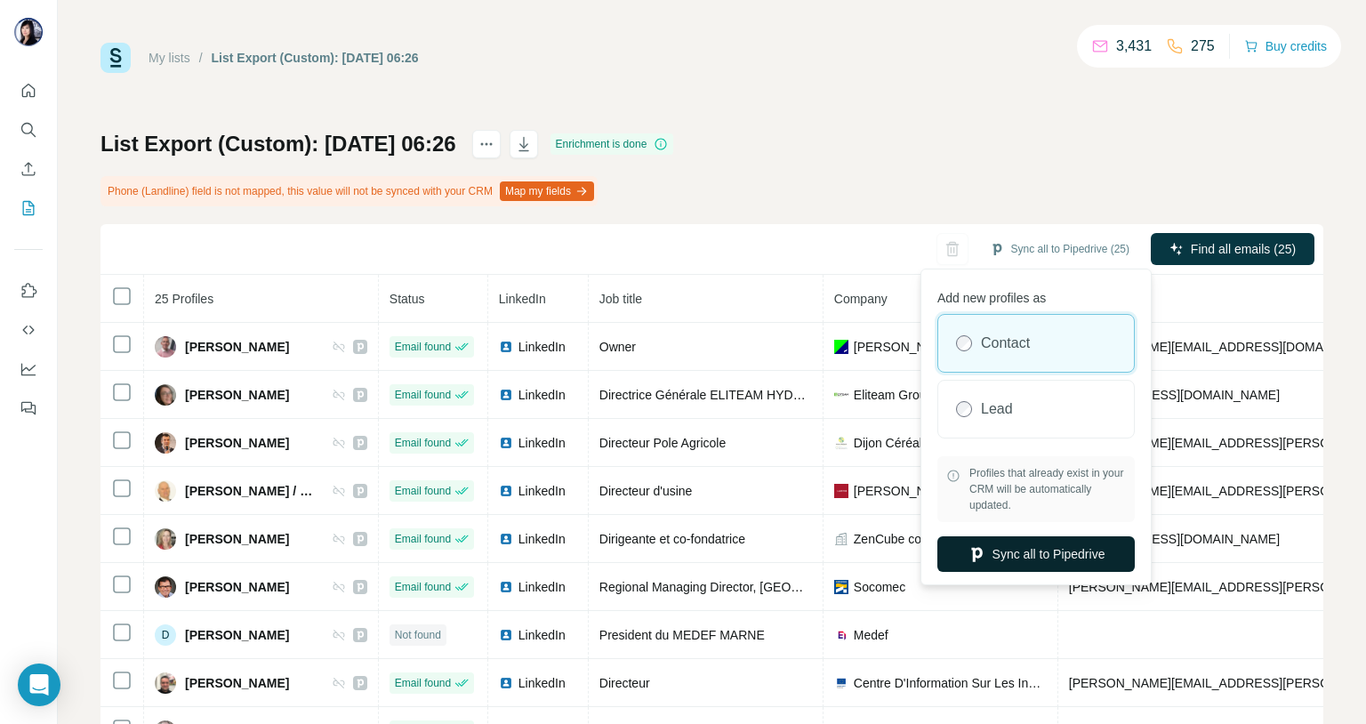
click at [997, 559] on button "Sync all to Pipedrive" at bounding box center [1035, 554] width 197 height 36
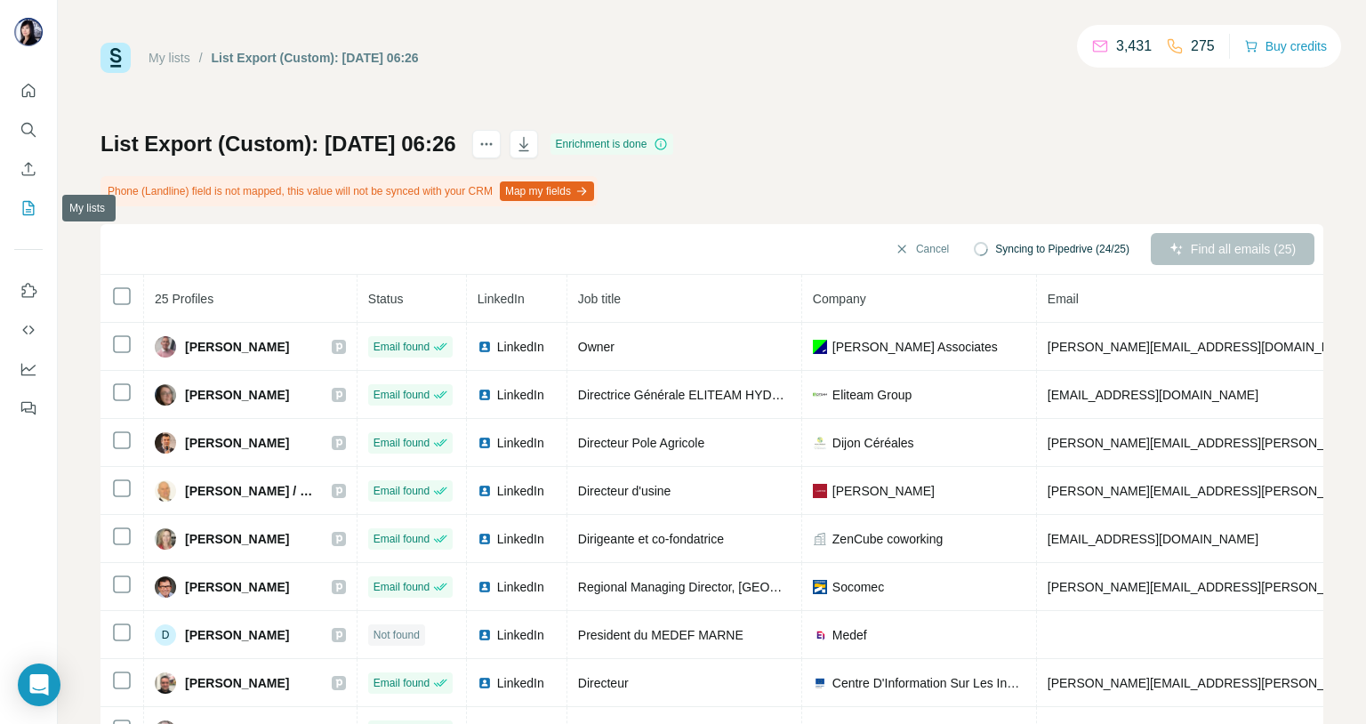
click at [33, 217] on button "My lists" at bounding box center [28, 208] width 28 height 32
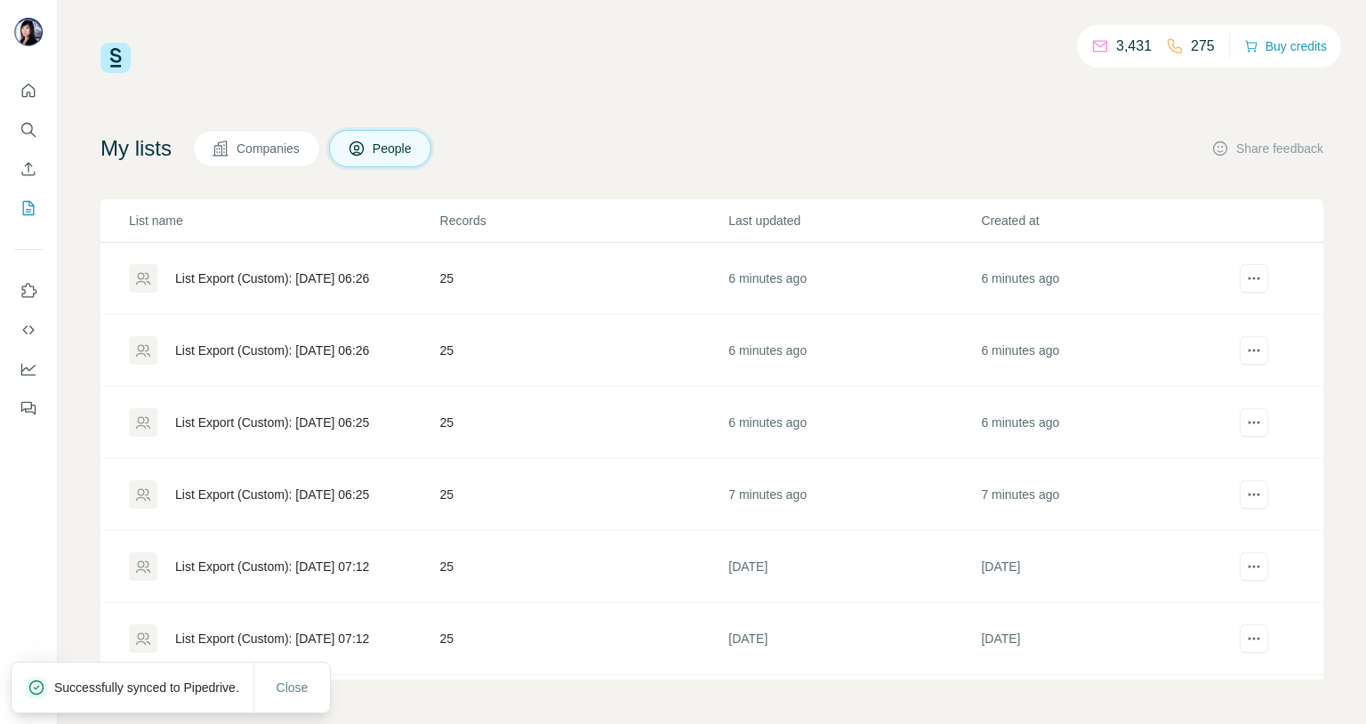
click at [221, 494] on div "List Export (Custom): [DATE] 06:25" at bounding box center [272, 495] width 194 height 18
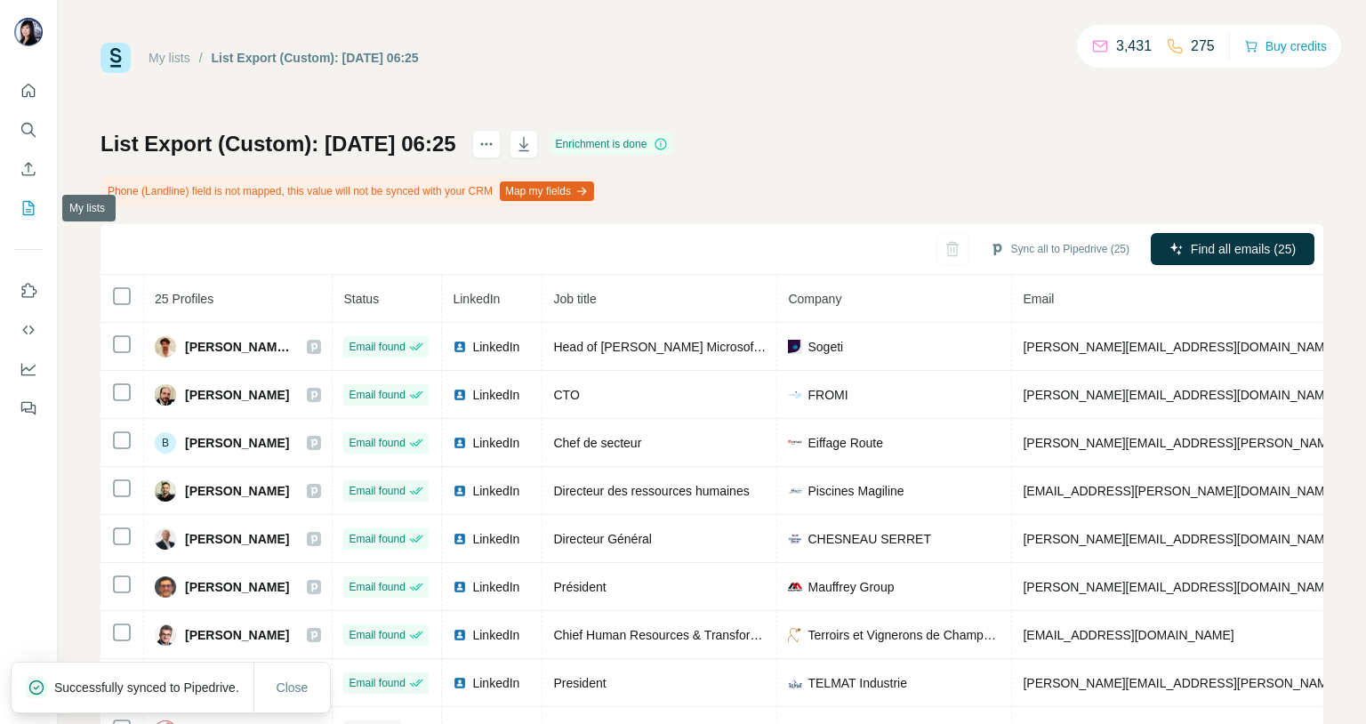
click at [26, 211] on icon "My lists" at bounding box center [29, 208] width 18 height 18
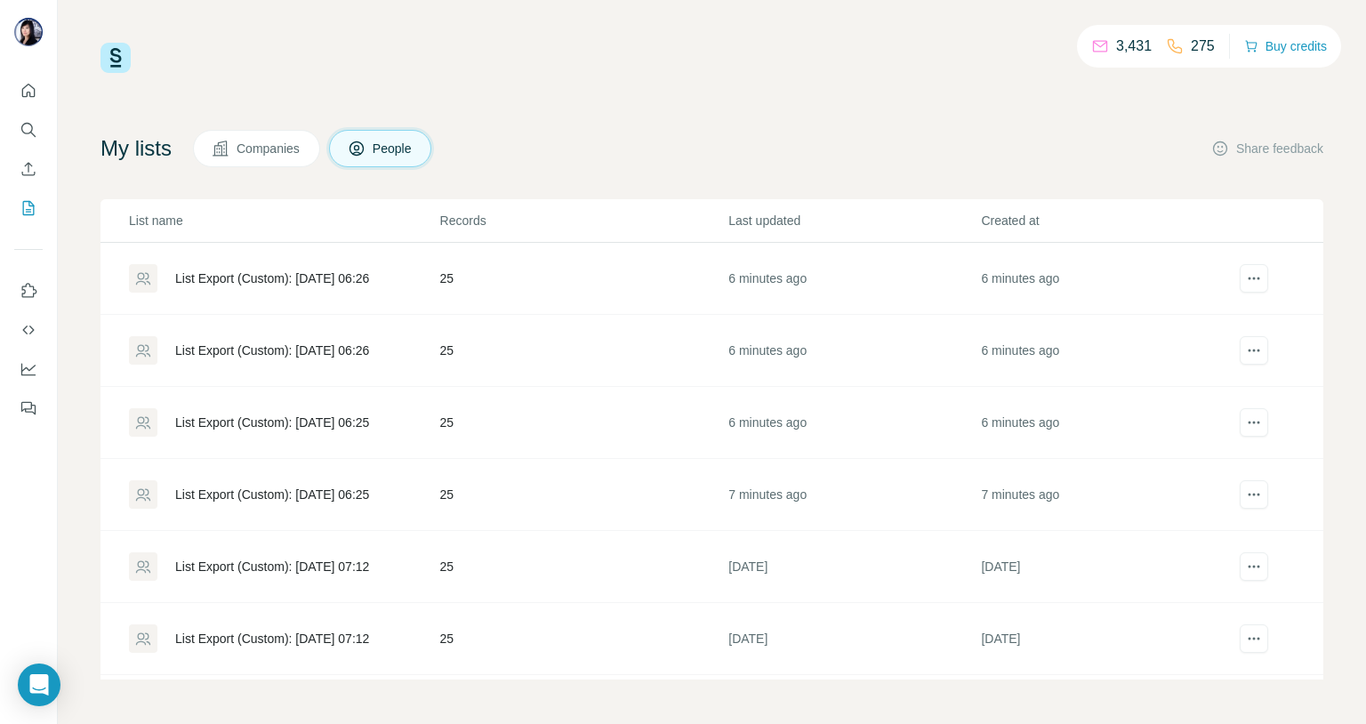
click at [277, 421] on div "List Export (Custom): [DATE] 06:25" at bounding box center [272, 423] width 194 height 18
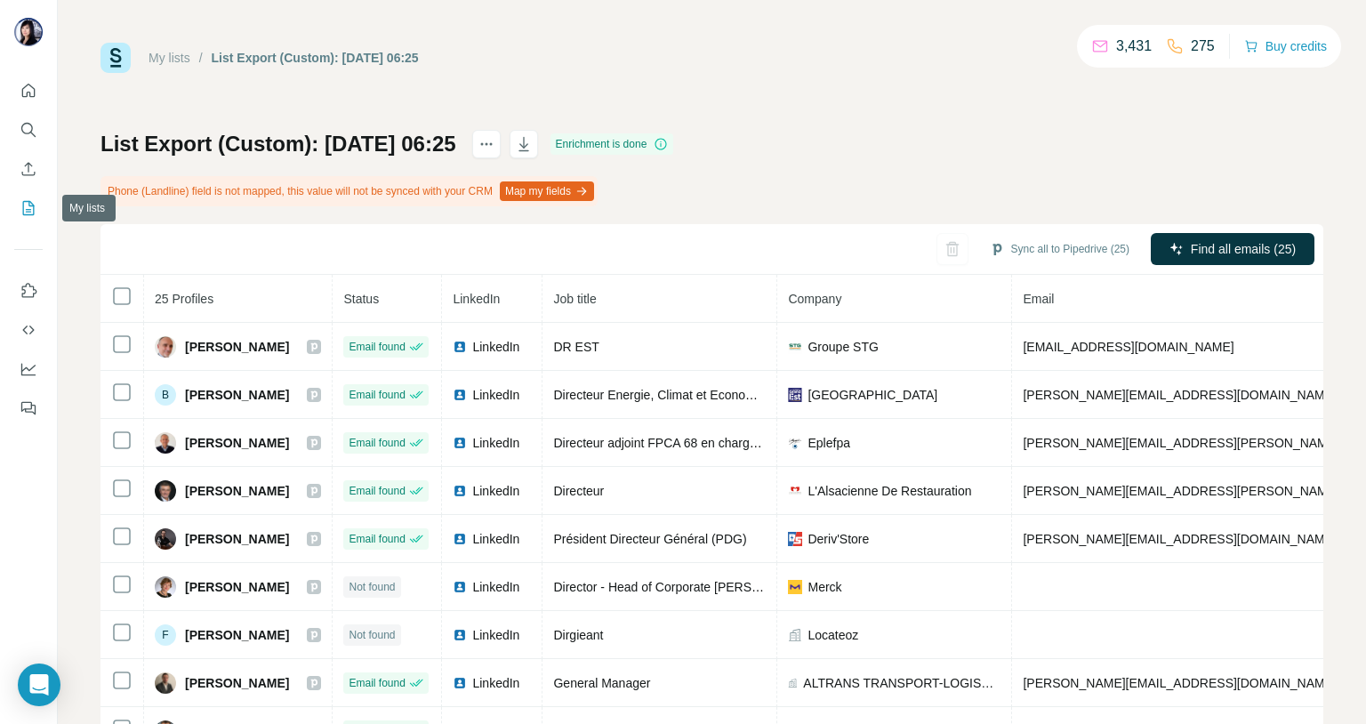
click at [24, 203] on icon "My lists" at bounding box center [29, 208] width 18 height 18
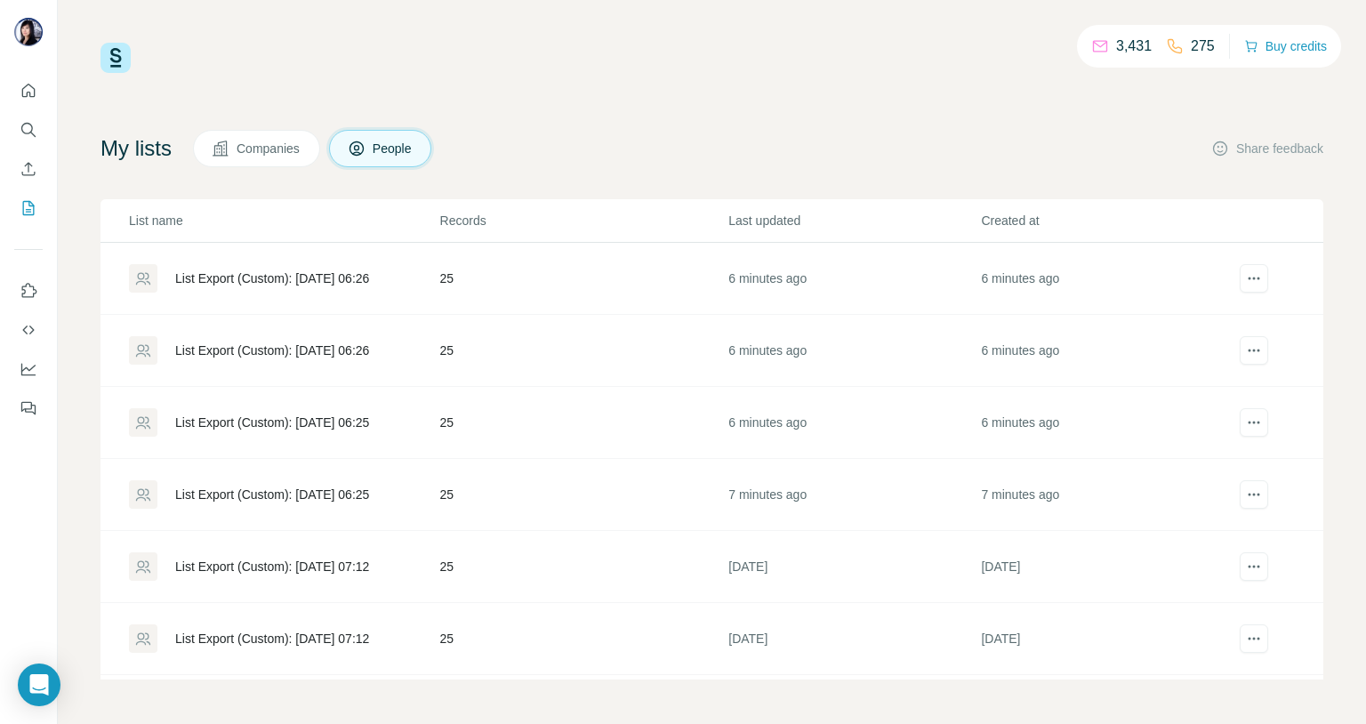
click at [268, 341] on div "List Export (Custom): [DATE] 06:26" at bounding box center [283, 350] width 309 height 28
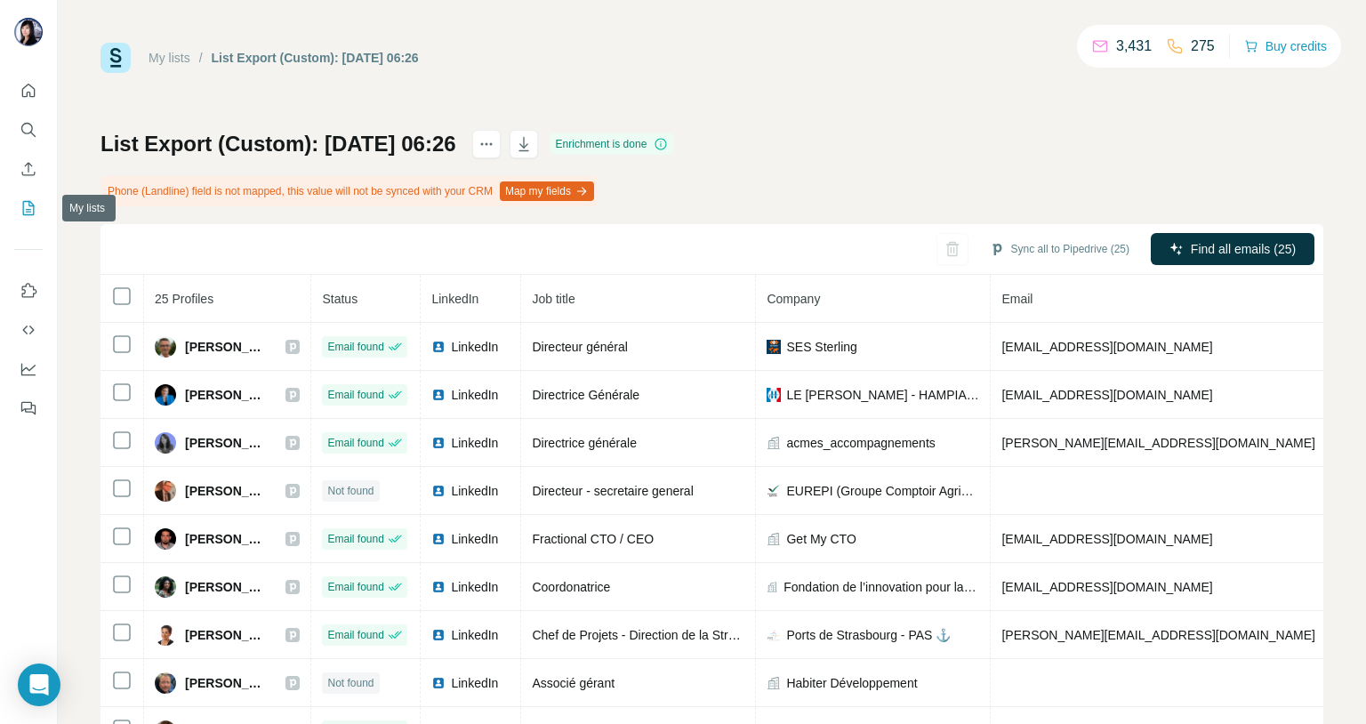
click at [31, 205] on icon "My lists" at bounding box center [30, 207] width 9 height 12
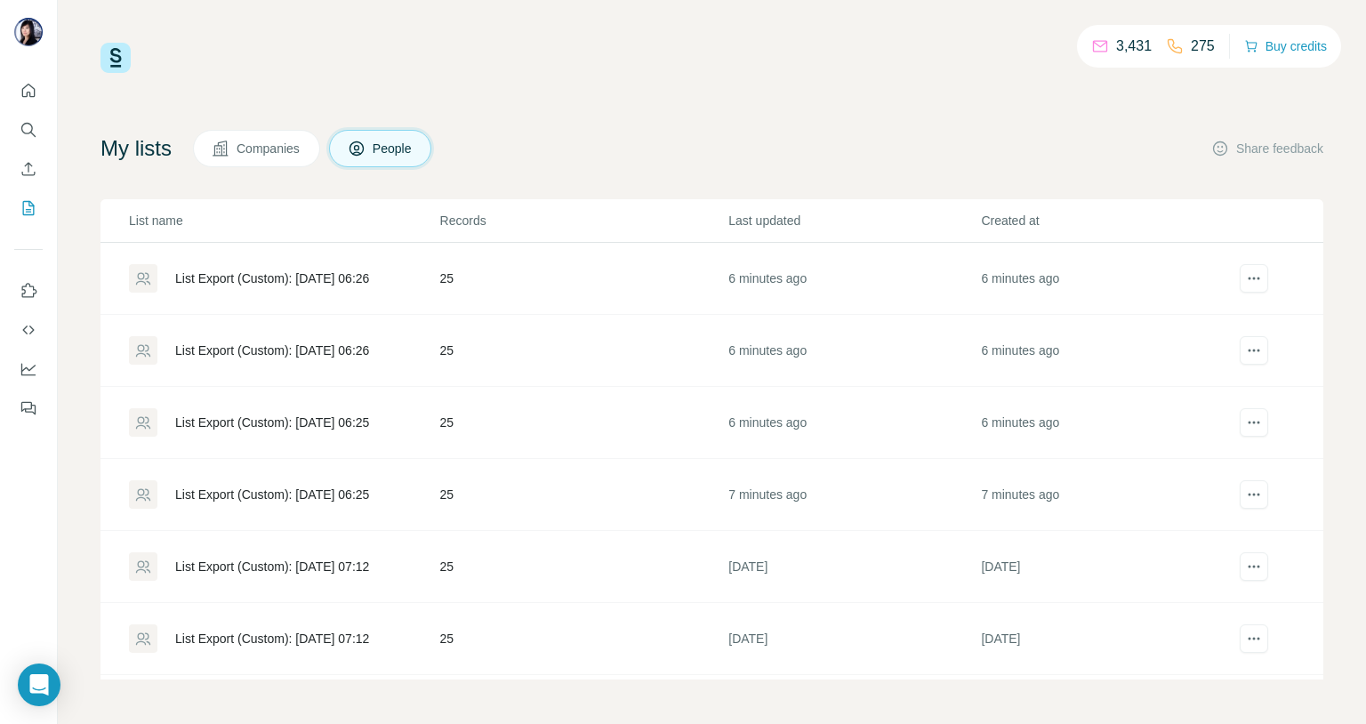
click at [201, 276] on div "List Export (Custom): [DATE] 06:26" at bounding box center [272, 278] width 194 height 18
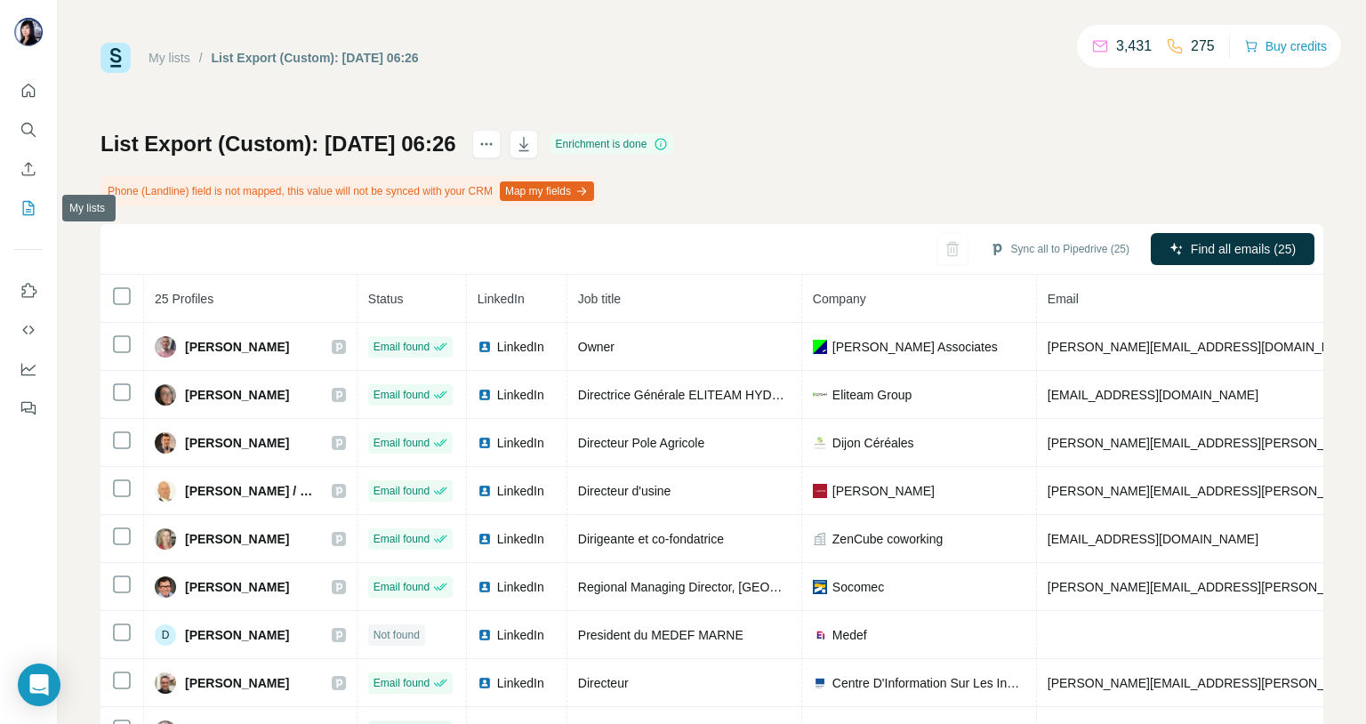
click at [22, 212] on icon "My lists" at bounding box center [29, 208] width 18 height 18
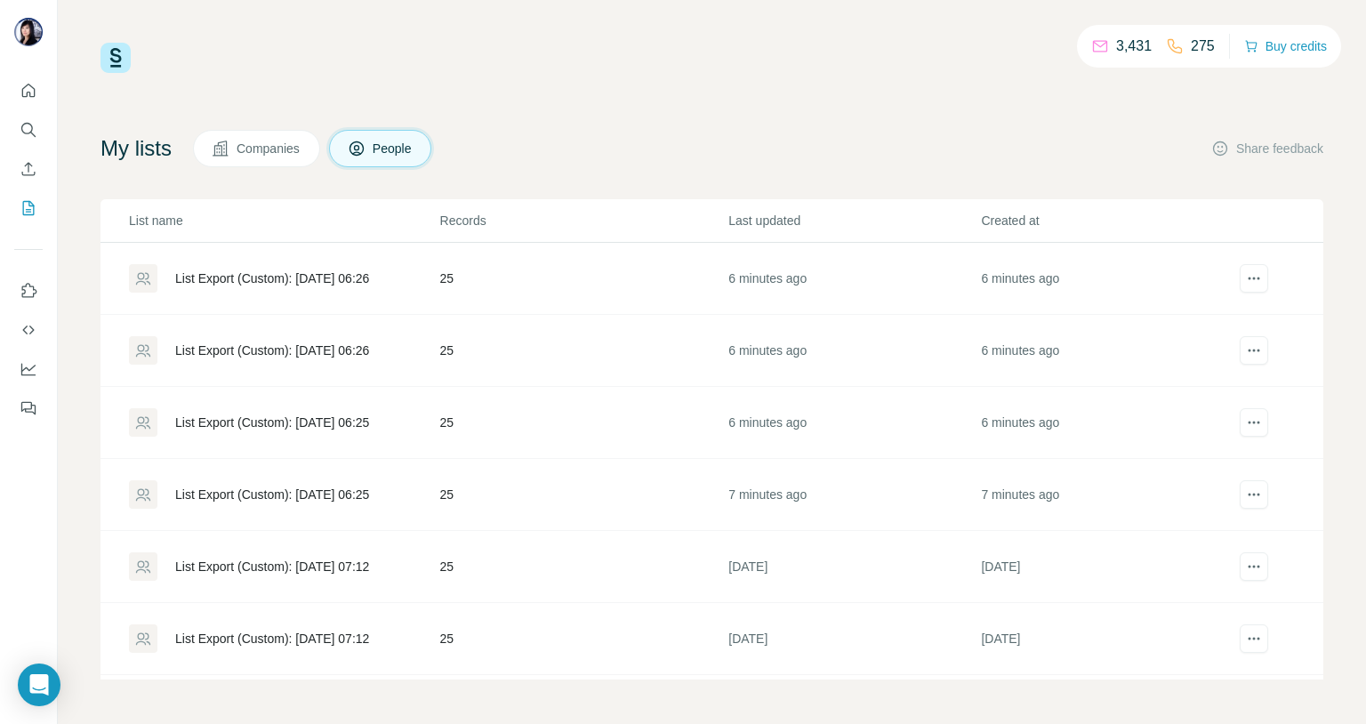
click at [769, 87] on div "3,431 275 Buy credits My lists Companies People Share feedback List name Record…" at bounding box center [711, 361] width 1223 height 637
